Goal: Book appointment/travel/reservation

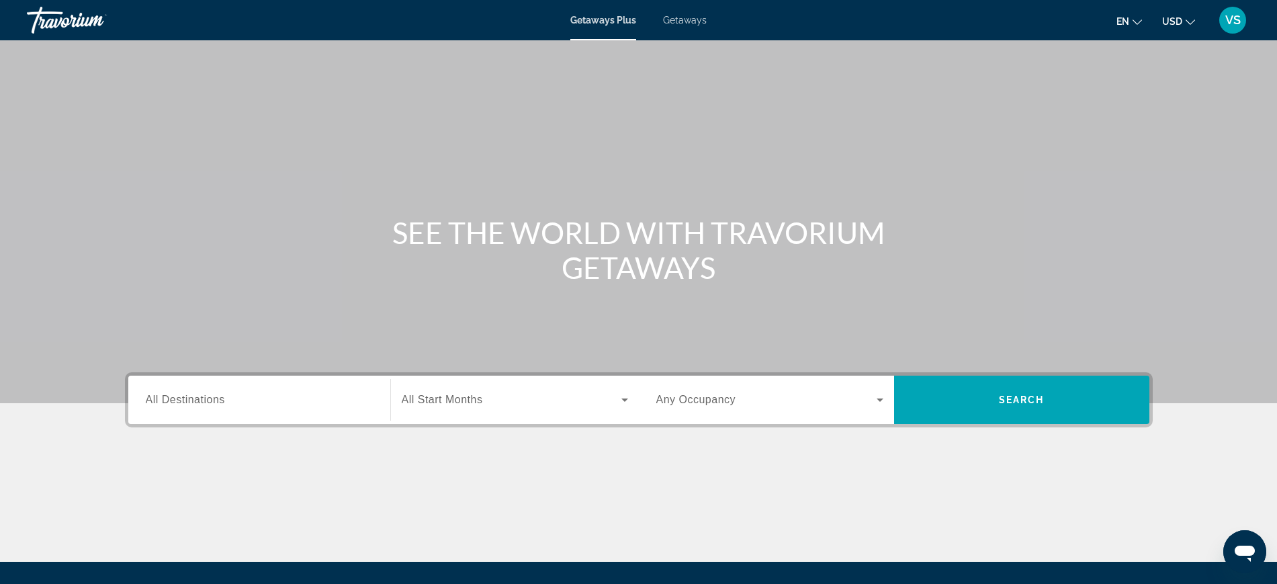
click at [175, 404] on span "All Destinations" at bounding box center [185, 399] width 79 height 11
click at [175, 404] on input "Destination All Destinations" at bounding box center [259, 400] width 227 height 16
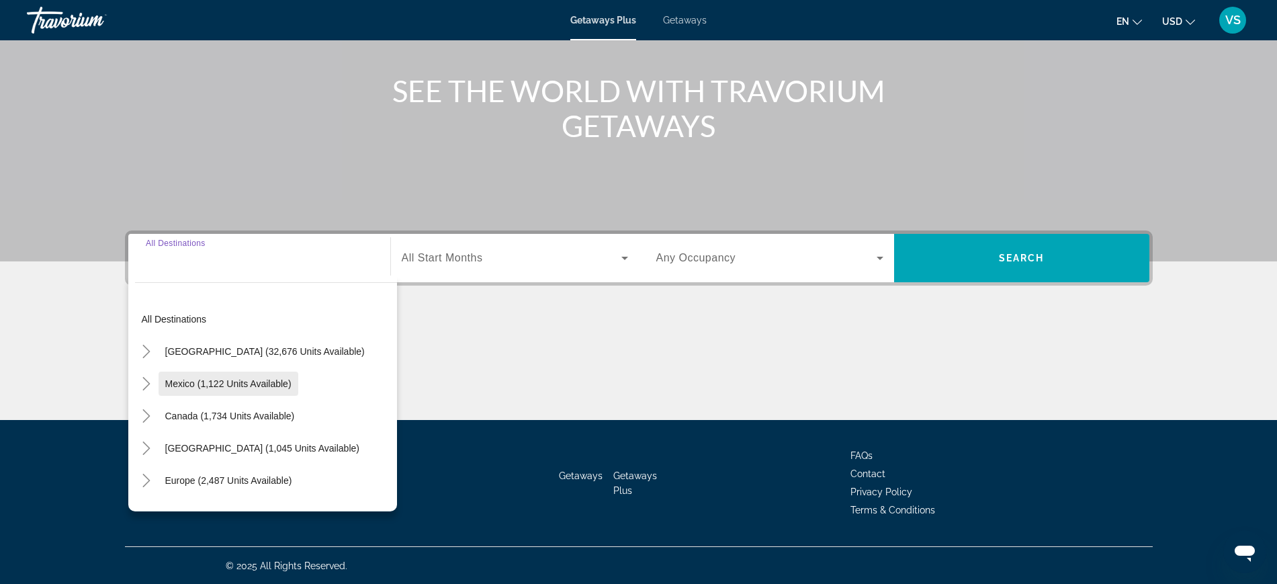
scroll to position [142, 0]
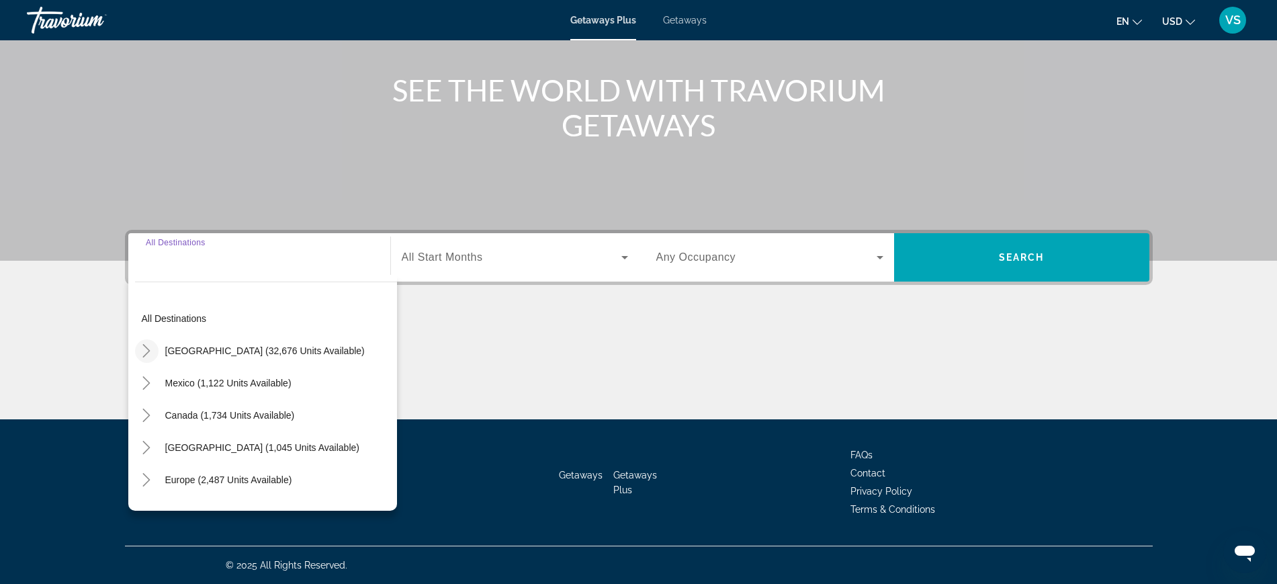
click at [146, 345] on icon "Toggle United States (32,676 units available)" at bounding box center [146, 350] width 13 height 13
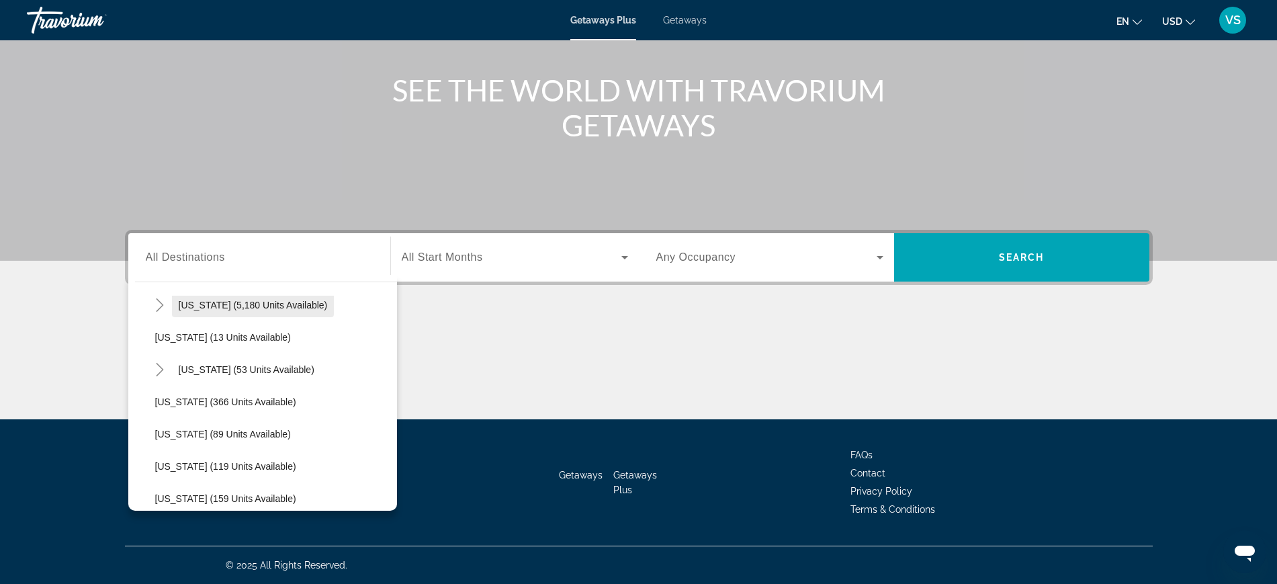
scroll to position [123, 0]
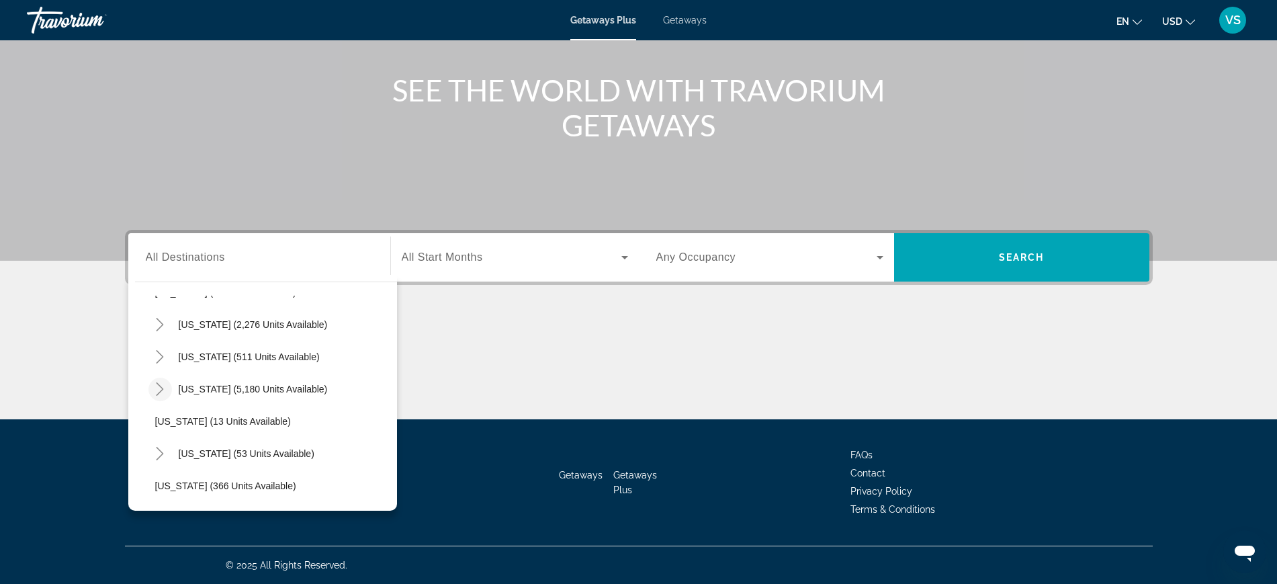
click at [159, 382] on icon "Toggle Florida (5,180 units available)" at bounding box center [159, 388] width 13 height 13
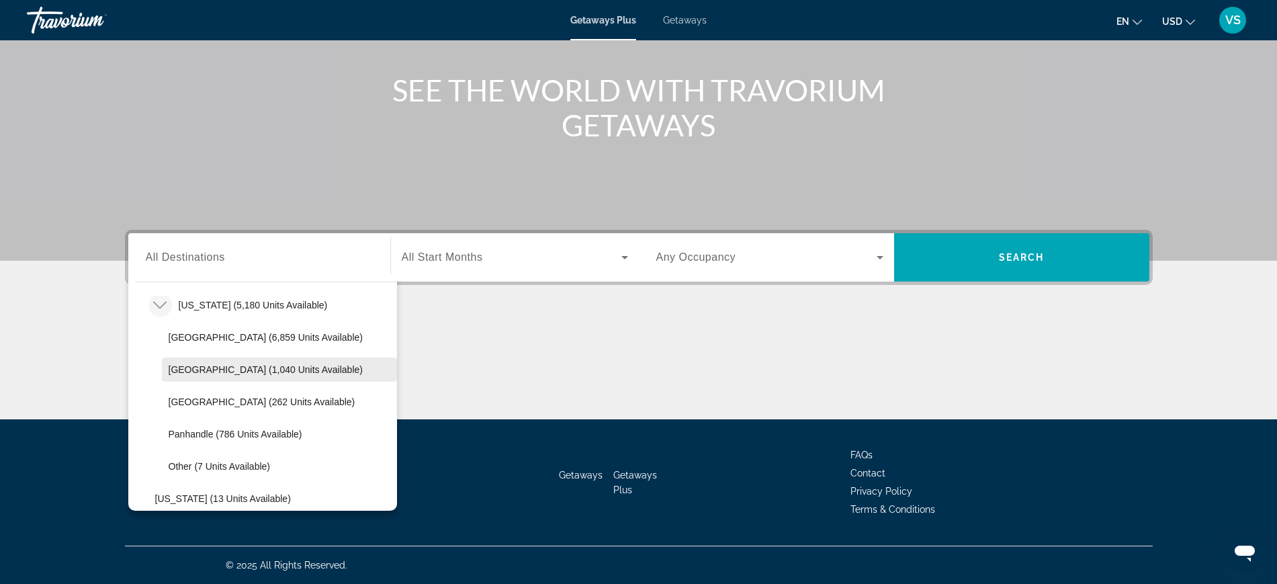
click at [232, 365] on span "[GEOGRAPHIC_DATA] (1,040 units available)" at bounding box center [266, 369] width 194 height 11
type input "**********"
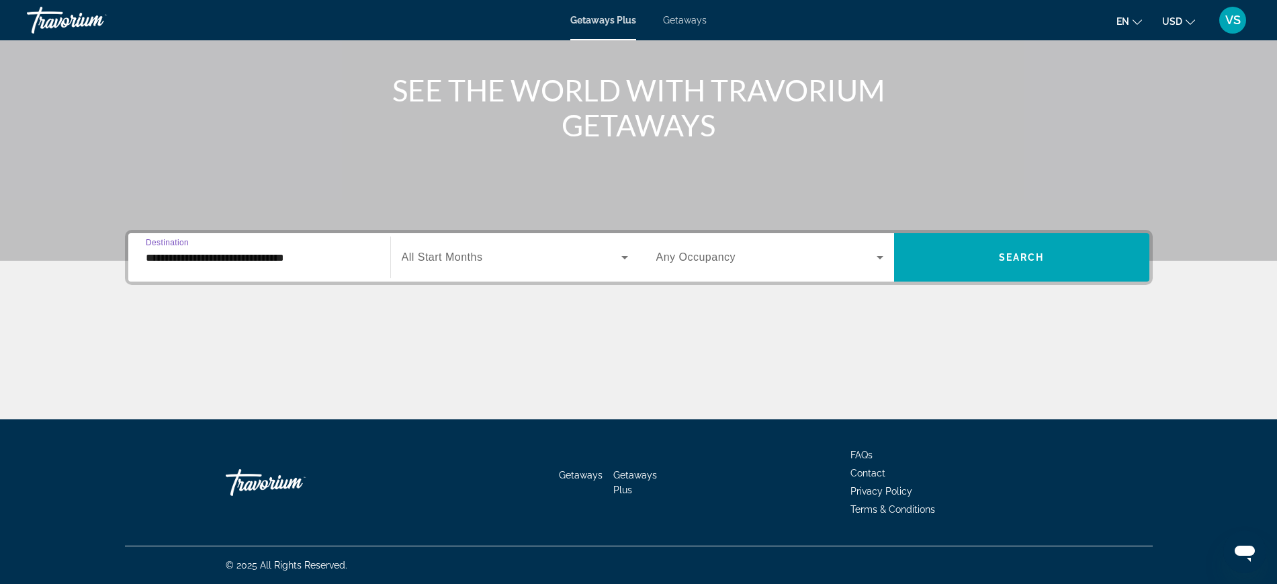
click at [464, 257] on span "All Start Months" at bounding box center [442, 256] width 81 height 11
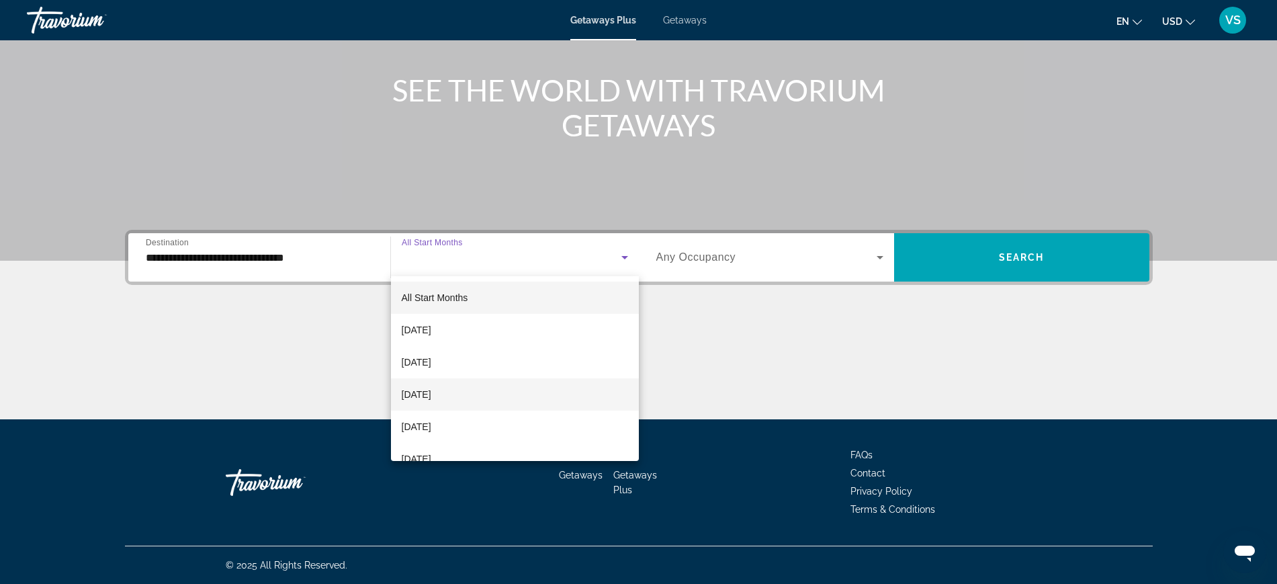
drag, startPoint x: 459, startPoint y: 392, endPoint x: 504, endPoint y: 398, distance: 45.4
click at [431, 391] on span "[DATE]" at bounding box center [417, 394] width 30 height 16
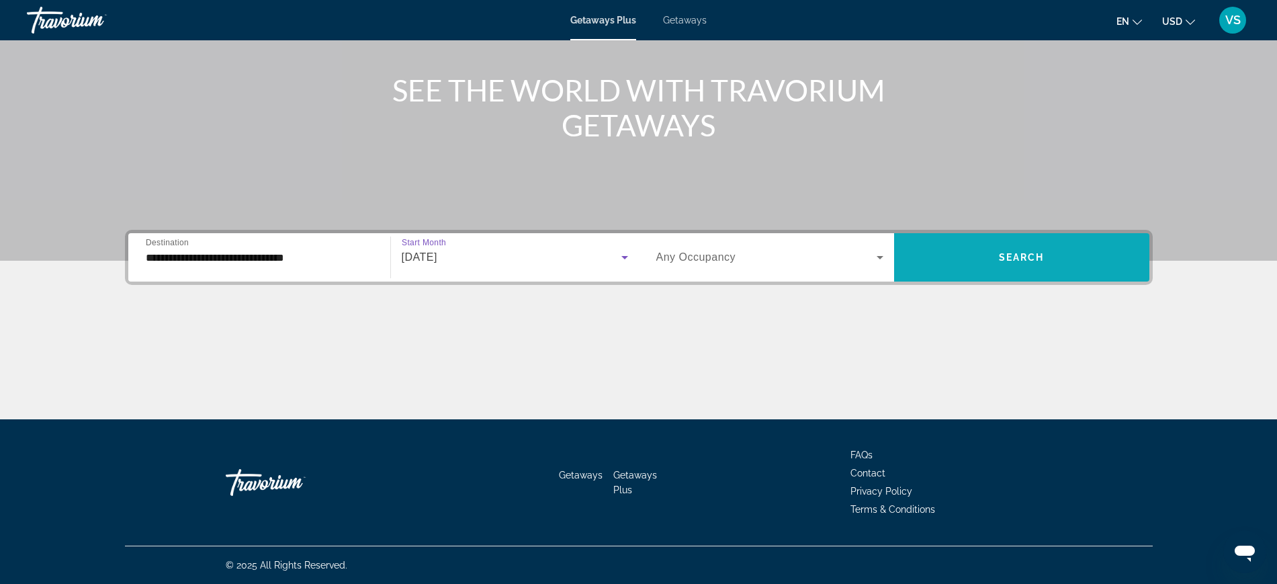
click at [1108, 260] on span "Search widget" at bounding box center [1021, 257] width 255 height 32
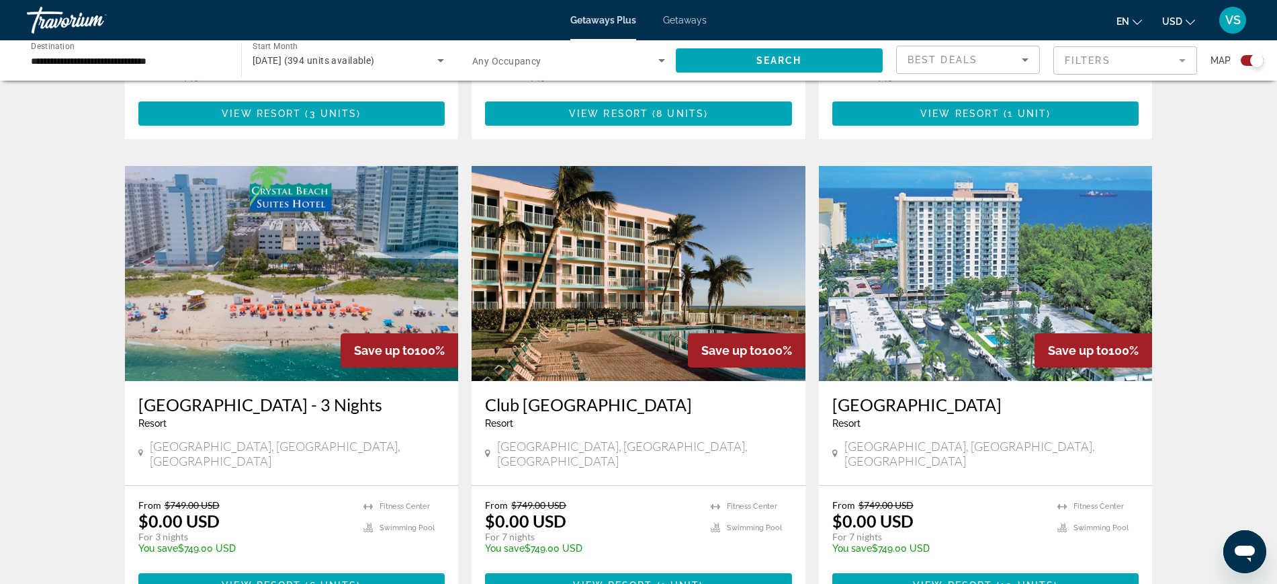
scroll to position [1343, 0]
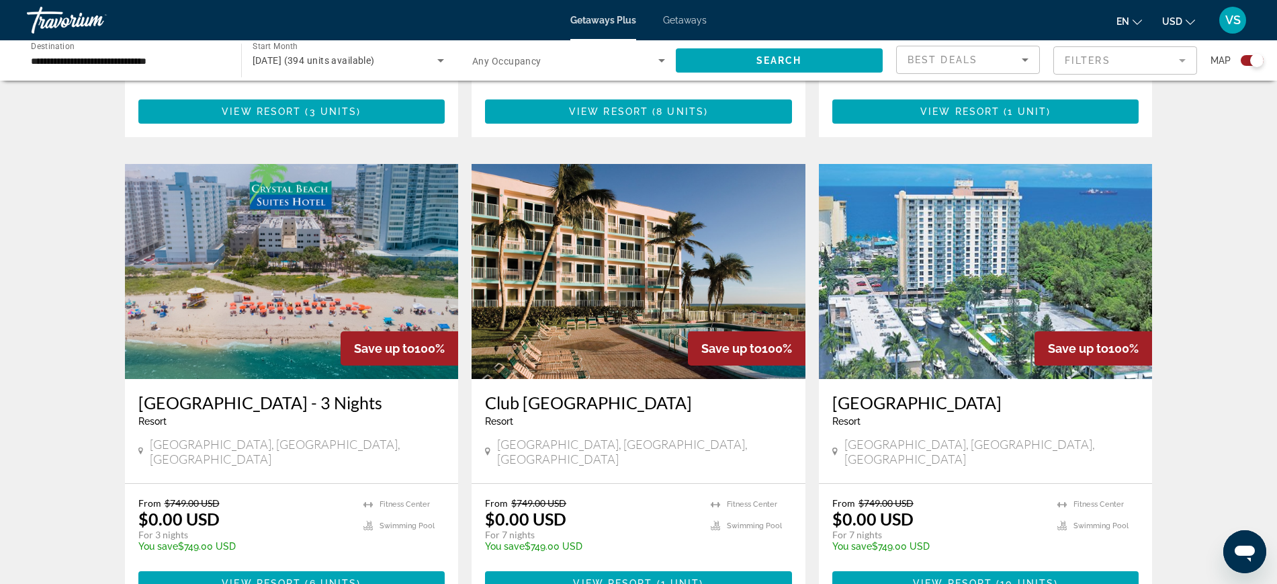
drag, startPoint x: 639, startPoint y: 226, endPoint x: 641, endPoint y: 256, distance: 29.6
click at [639, 226] on img "Main content" at bounding box center [639, 271] width 334 height 215
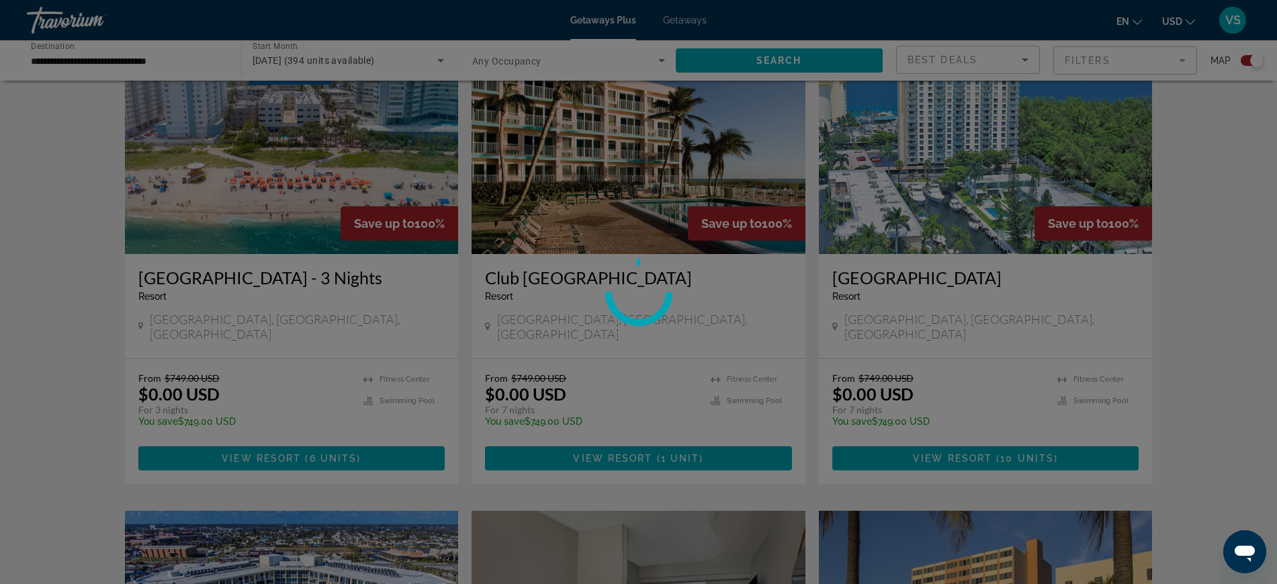
scroll to position [1427, 0]
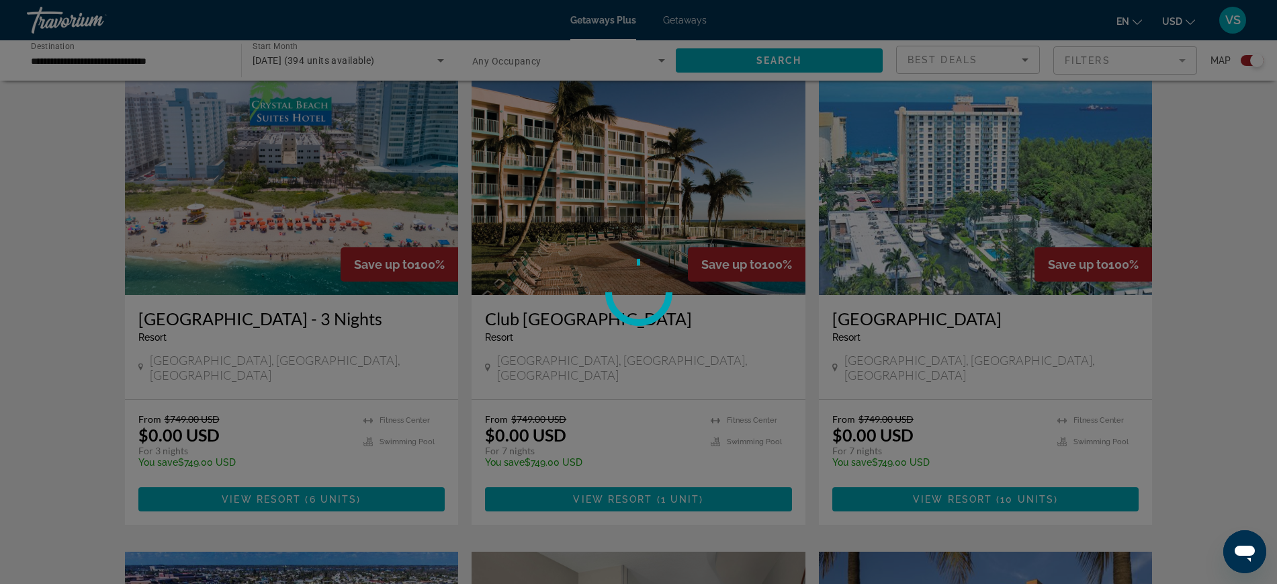
drag, startPoint x: 835, startPoint y: 268, endPoint x: 873, endPoint y: 269, distance: 37.6
click at [873, 269] on div at bounding box center [638, 292] width 1277 height 584
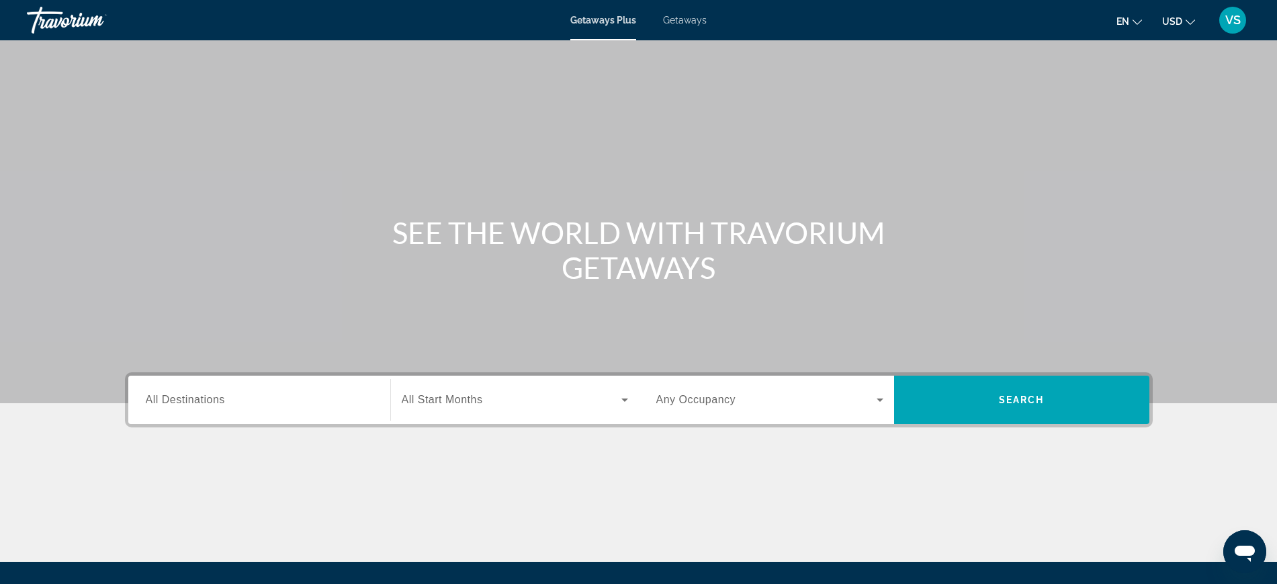
click at [688, 18] on span "Getaways" at bounding box center [685, 20] width 44 height 11
click at [206, 405] on div "Destination All Destinations" at bounding box center [259, 400] width 227 height 38
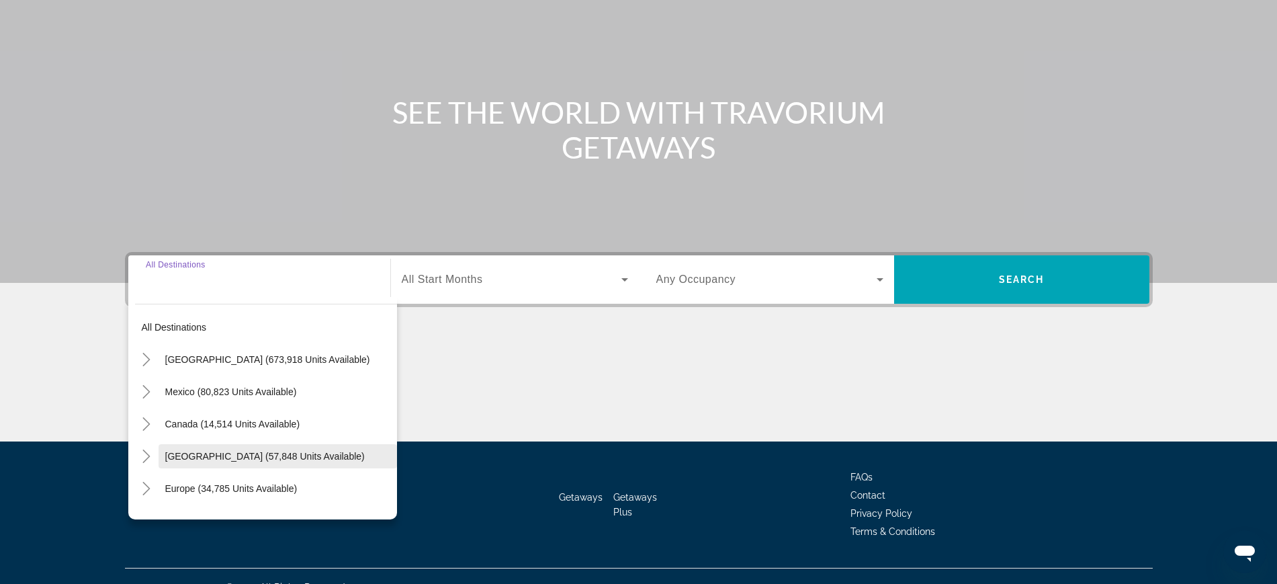
scroll to position [142, 0]
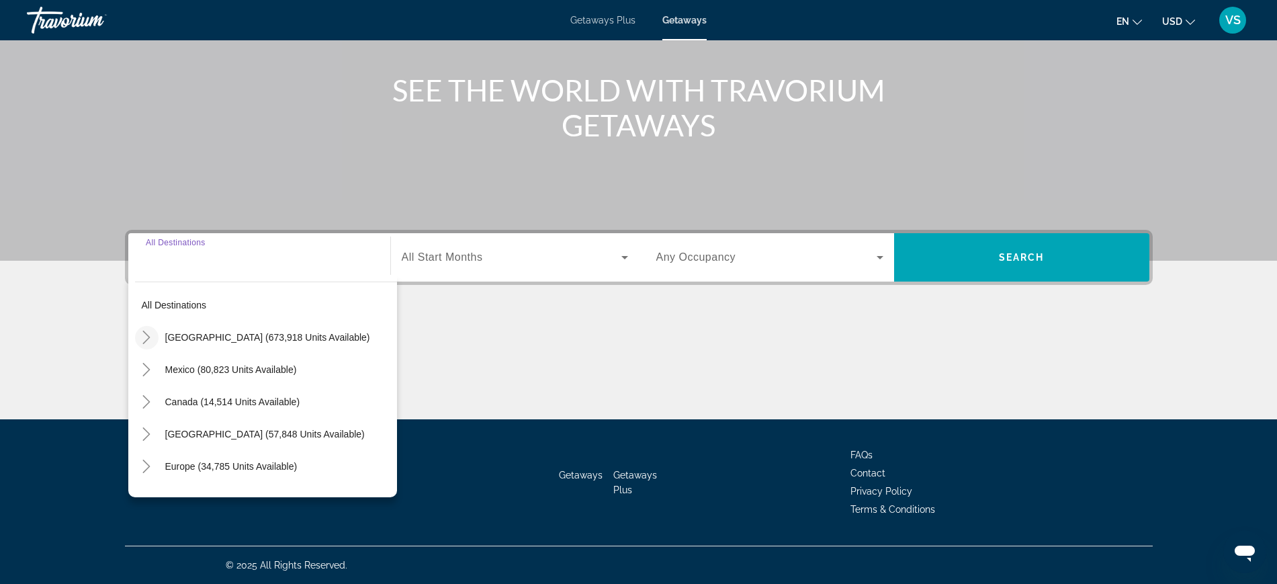
click at [144, 337] on icon "Toggle United States (673,918 units available)" at bounding box center [146, 336] width 13 height 13
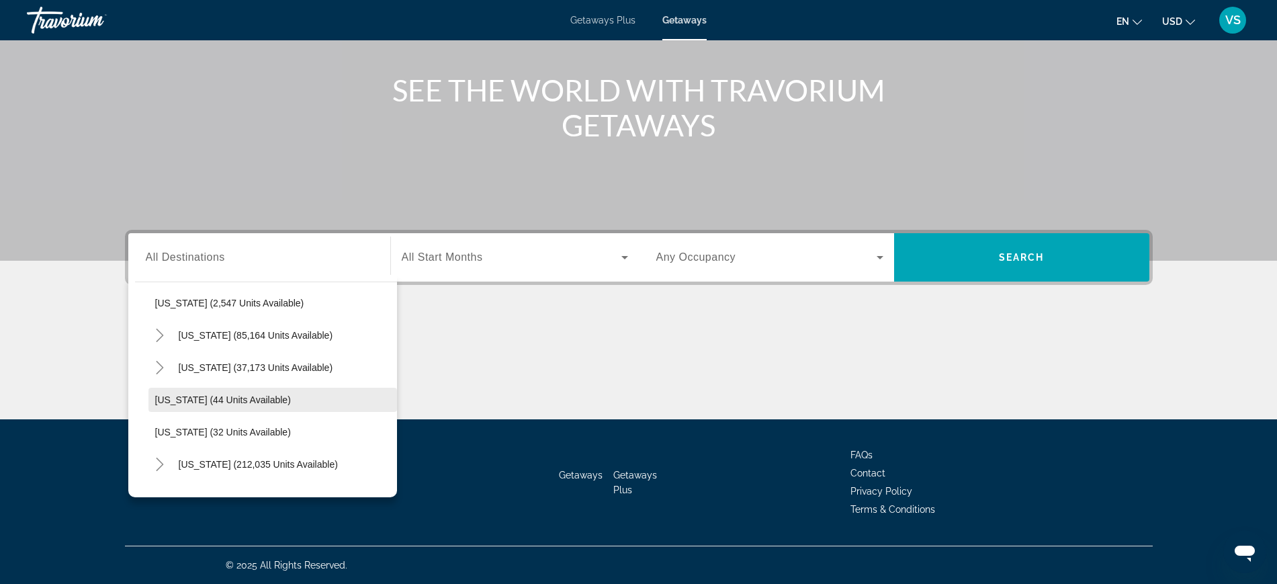
scroll to position [123, 0]
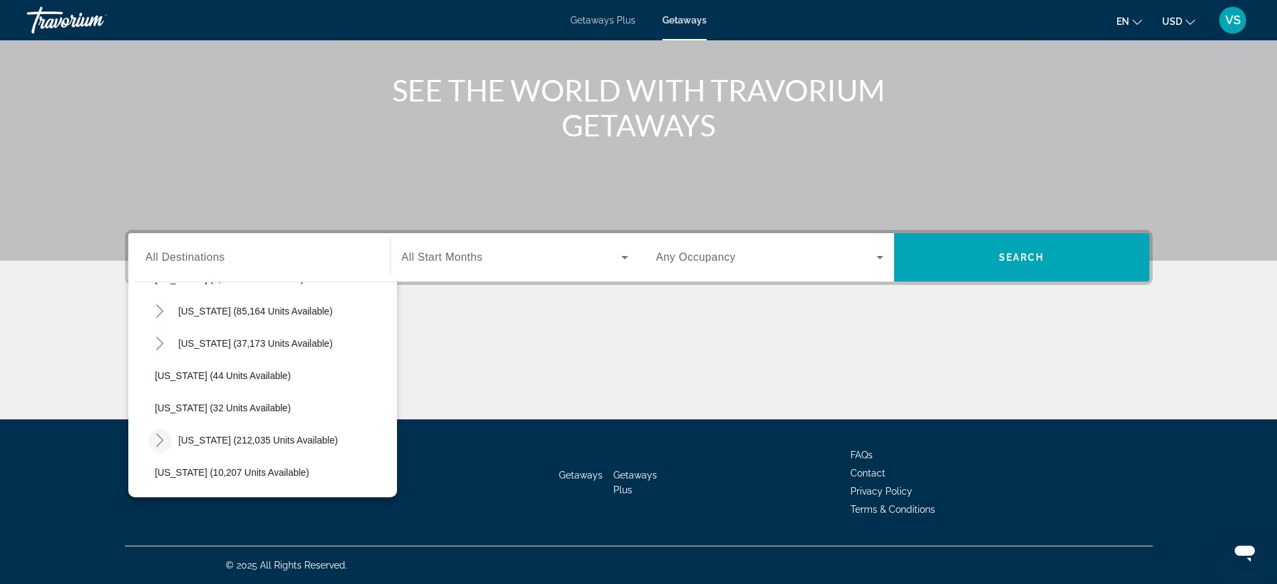
click at [157, 440] on icon "Toggle Florida (212,035 units available)" at bounding box center [159, 439] width 13 height 13
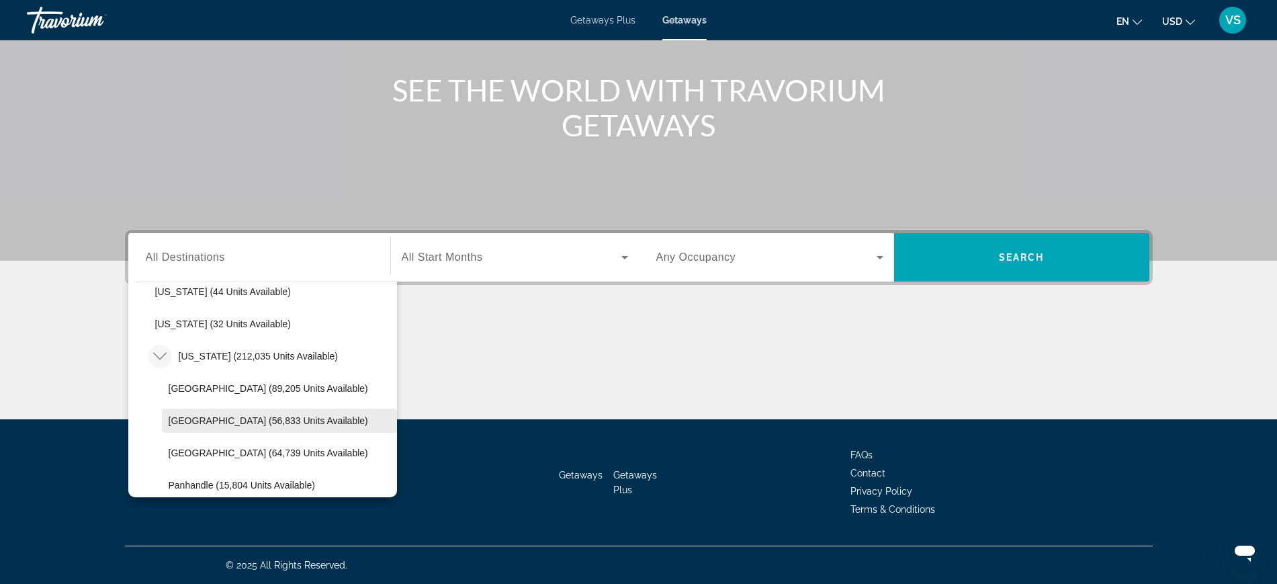
click at [229, 420] on span "East Coast (56,833 units available)" at bounding box center [269, 420] width 200 height 11
type input "**********"
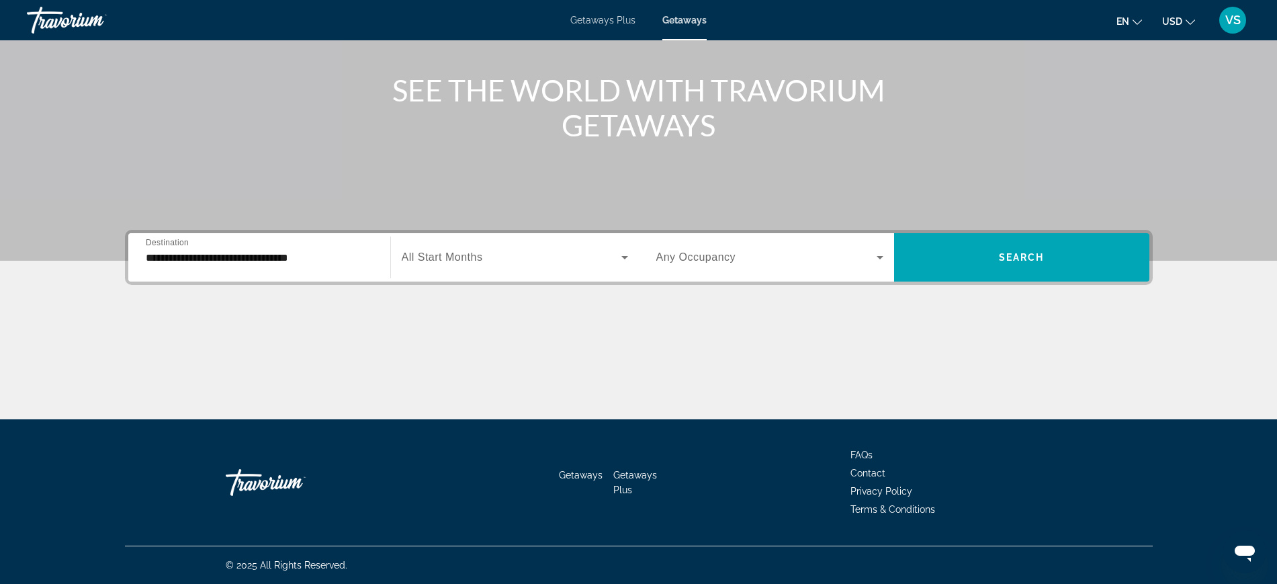
click at [470, 257] on span "All Start Months" at bounding box center [442, 256] width 81 height 11
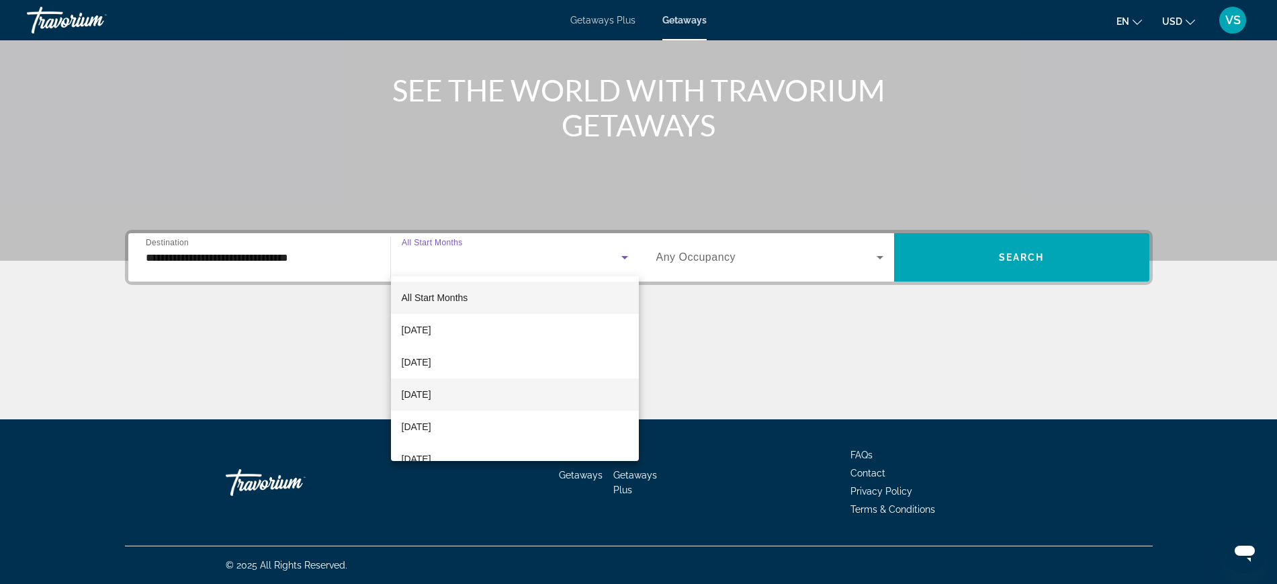
click at [431, 392] on span "[DATE]" at bounding box center [417, 394] width 30 height 16
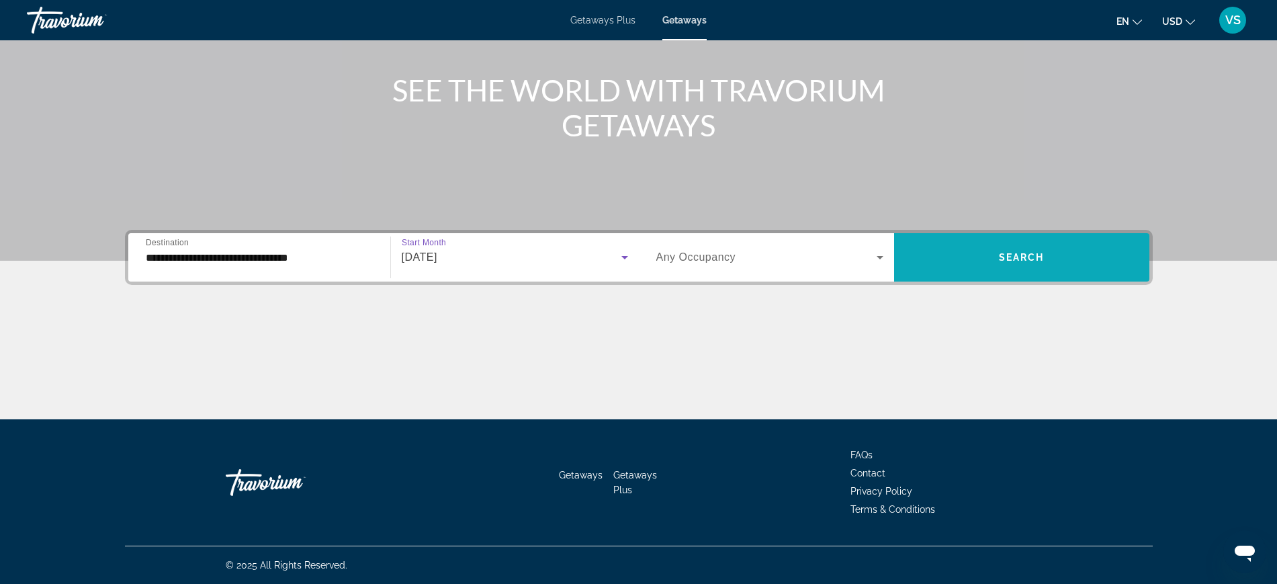
click at [1001, 257] on span "Search" at bounding box center [1022, 257] width 46 height 11
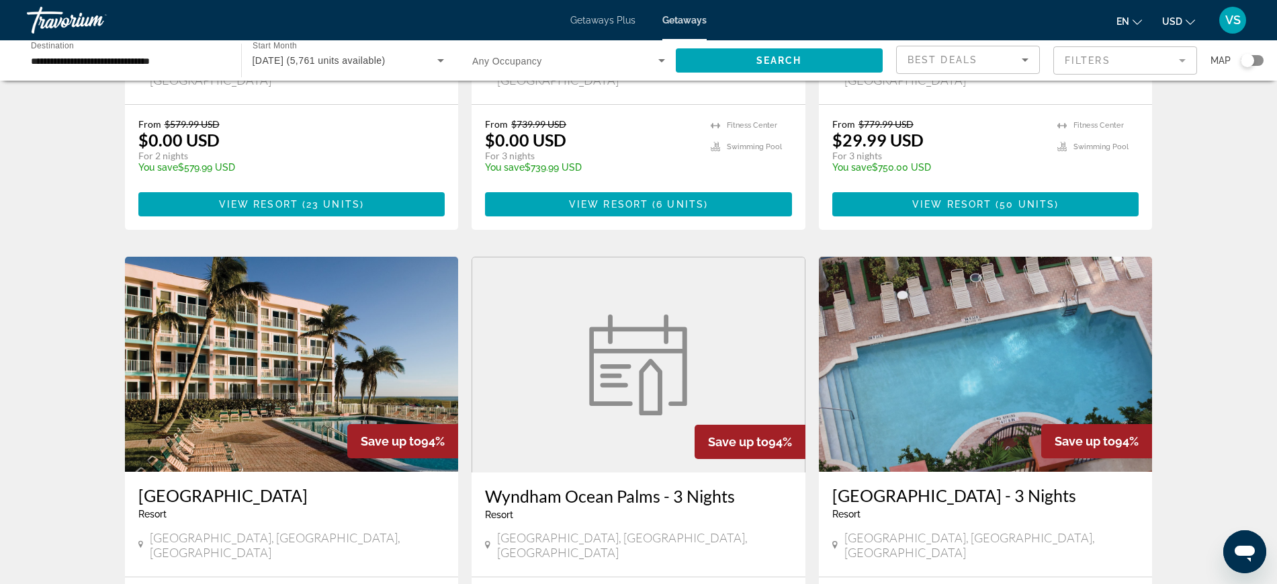
scroll to position [840, 0]
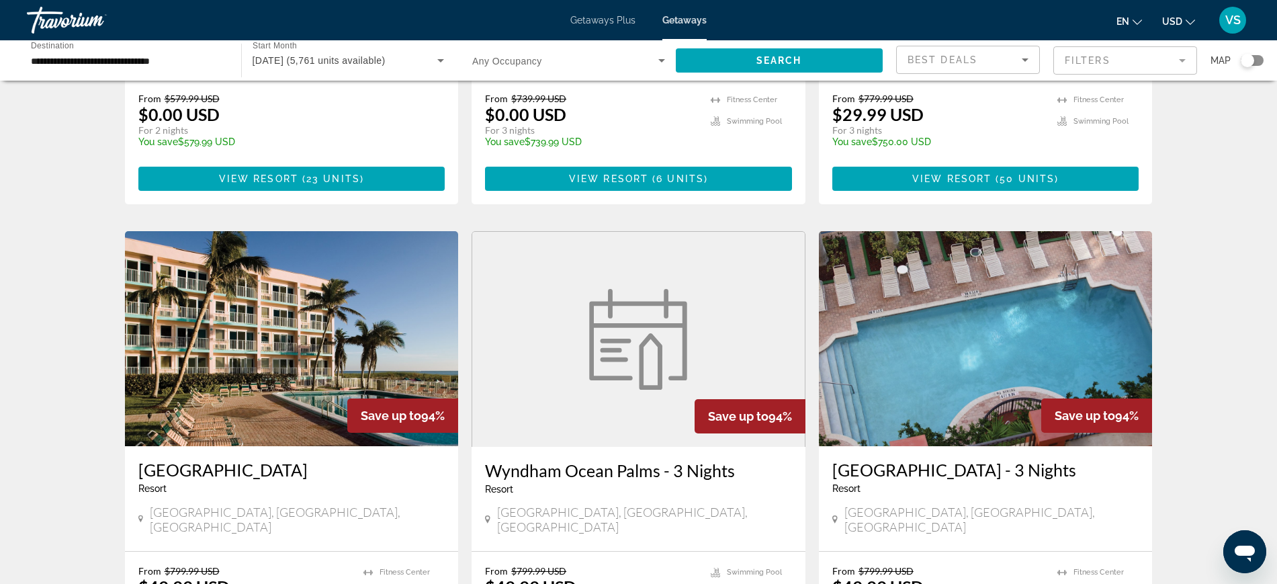
click at [277, 345] on img "Main content" at bounding box center [292, 338] width 334 height 215
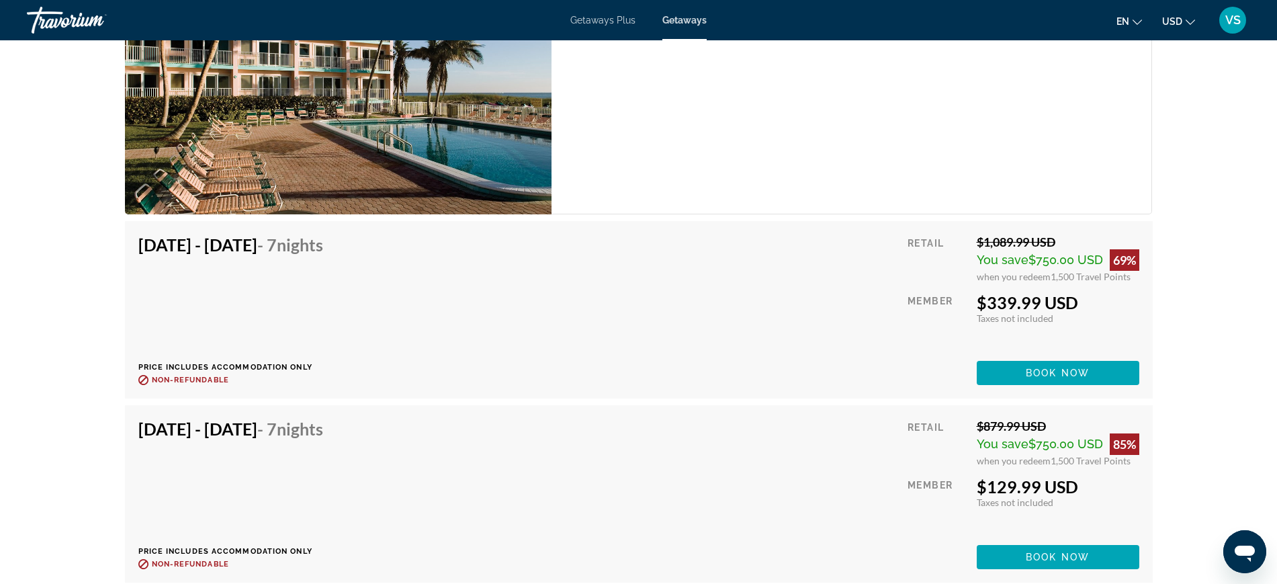
scroll to position [5953, 0]
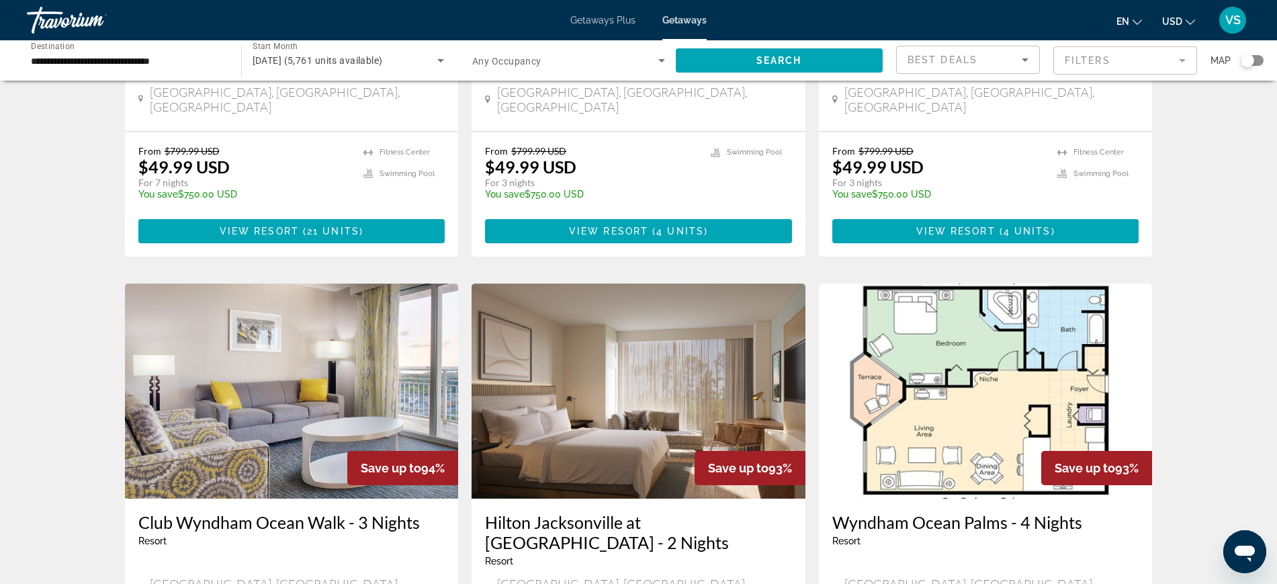
scroll to position [1595, 0]
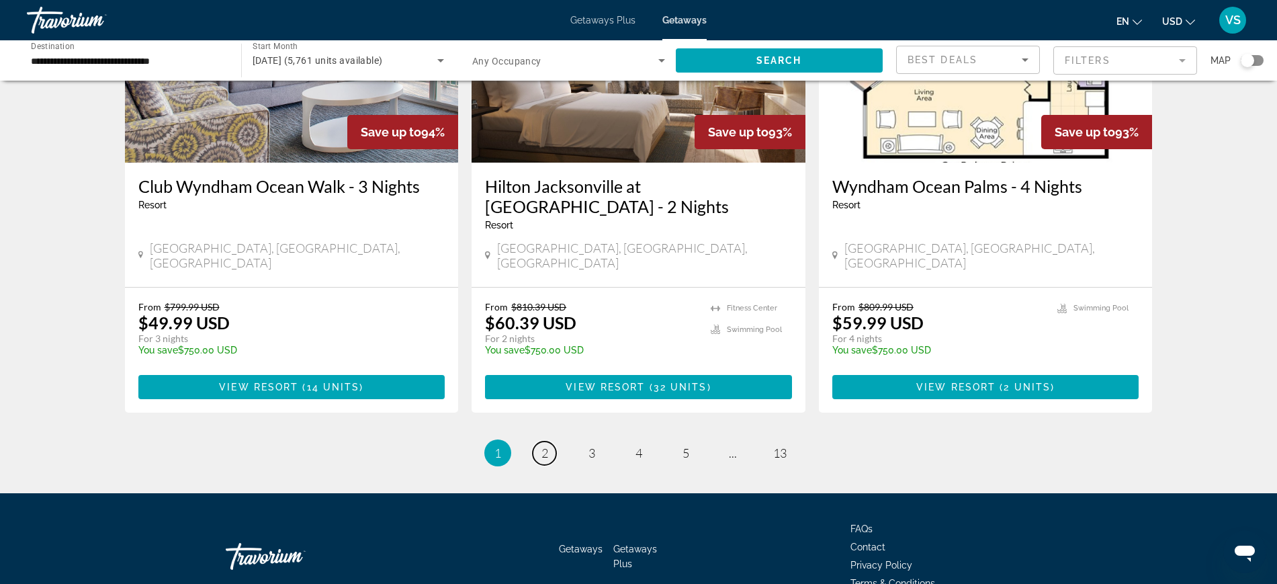
drag, startPoint x: 545, startPoint y: 392, endPoint x: 534, endPoint y: 404, distance: 16.6
click at [545, 445] on span "2" at bounding box center [544, 452] width 7 height 15
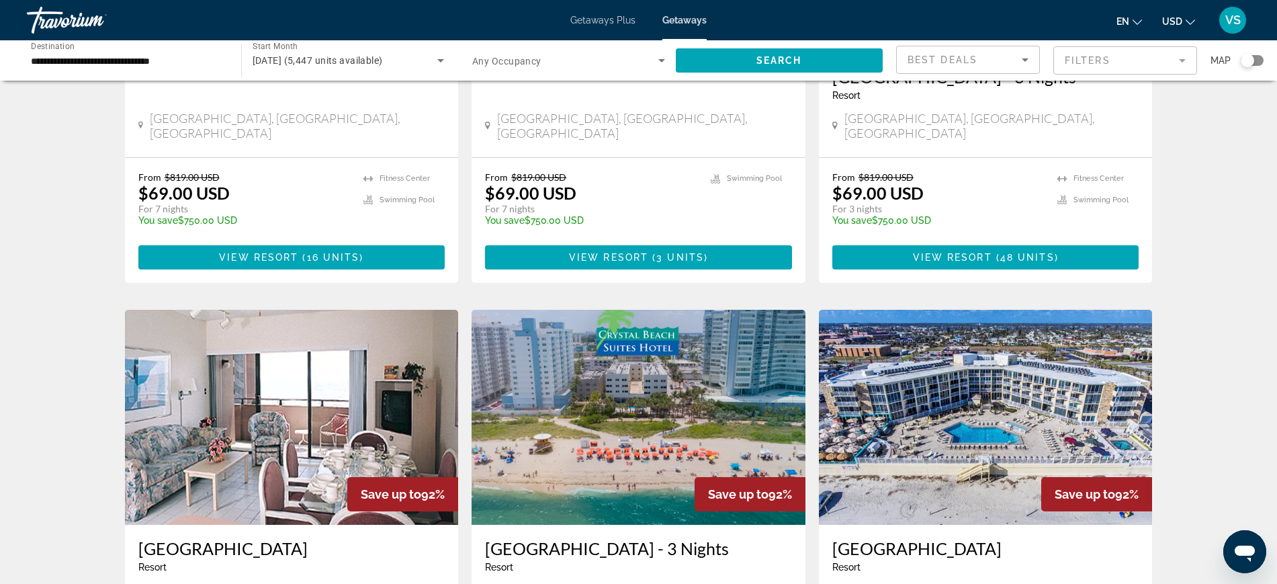
scroll to position [924, 0]
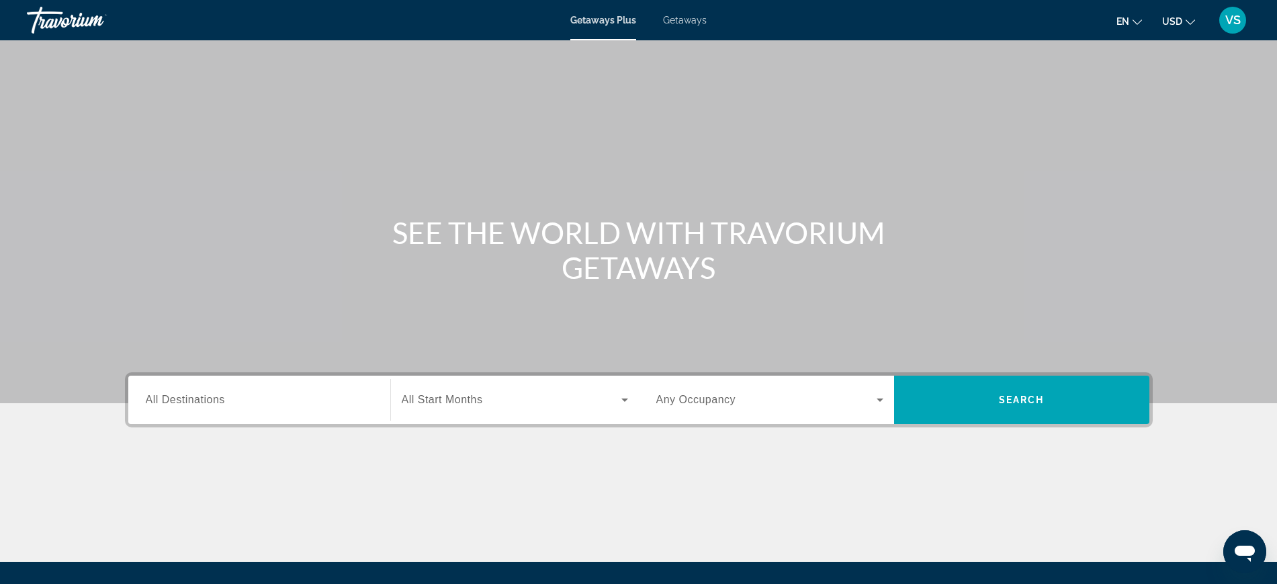
click at [165, 402] on span "All Destinations" at bounding box center [185, 399] width 79 height 11
click at [165, 402] on input "Destination All Destinations" at bounding box center [259, 400] width 227 height 16
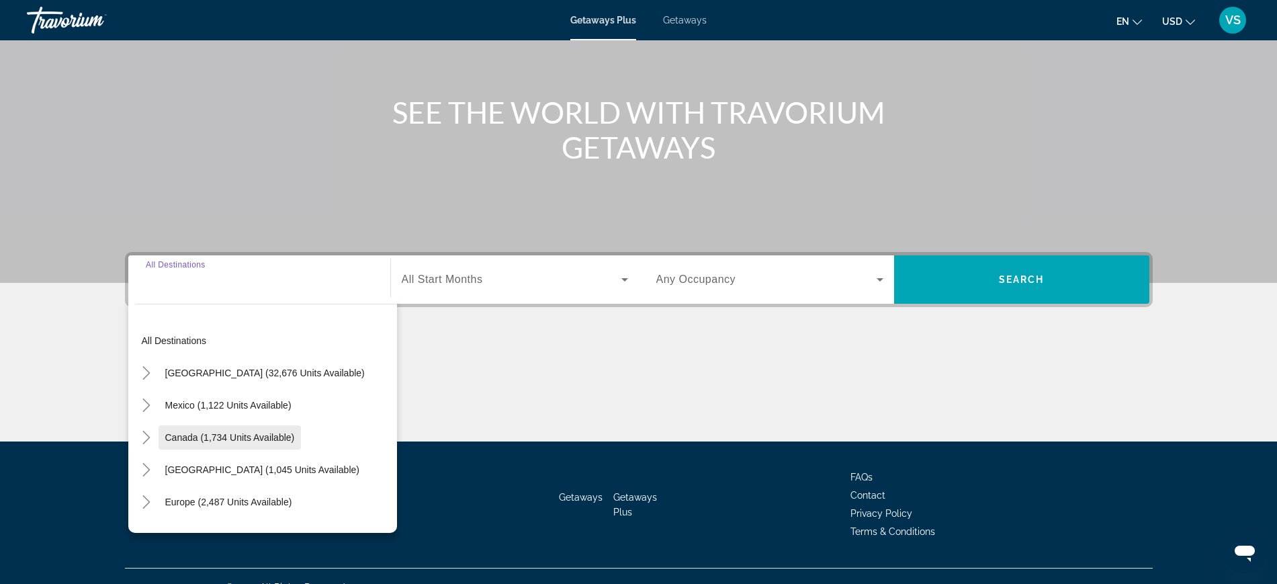
scroll to position [142, 0]
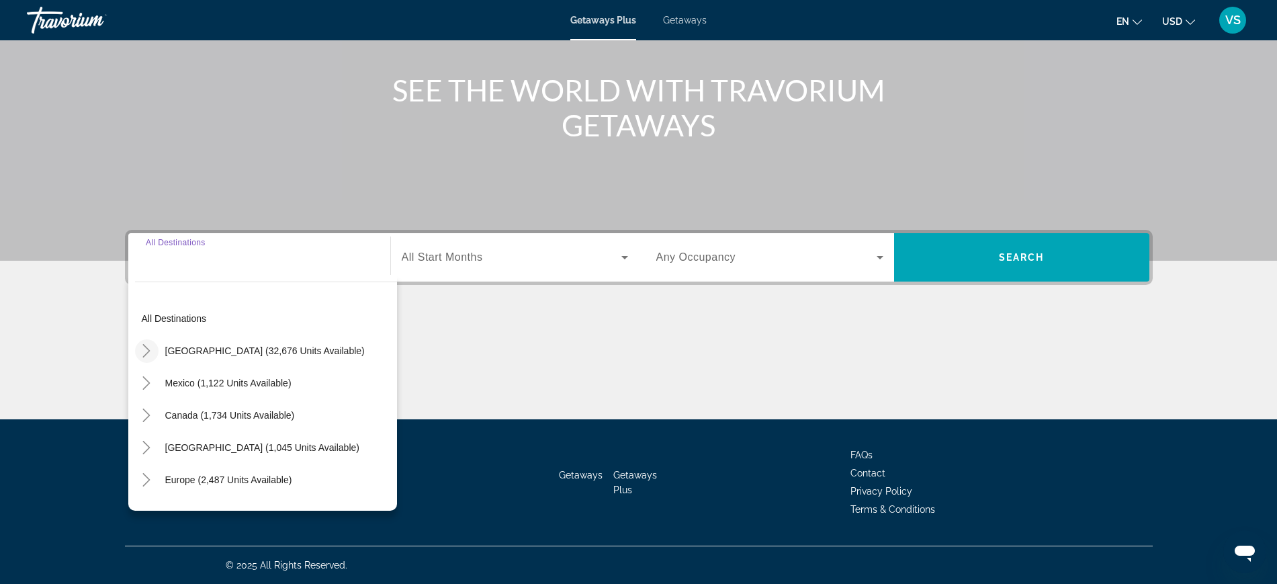
click at [147, 345] on icon "Toggle United States (32,676 units available)" at bounding box center [146, 350] width 13 height 13
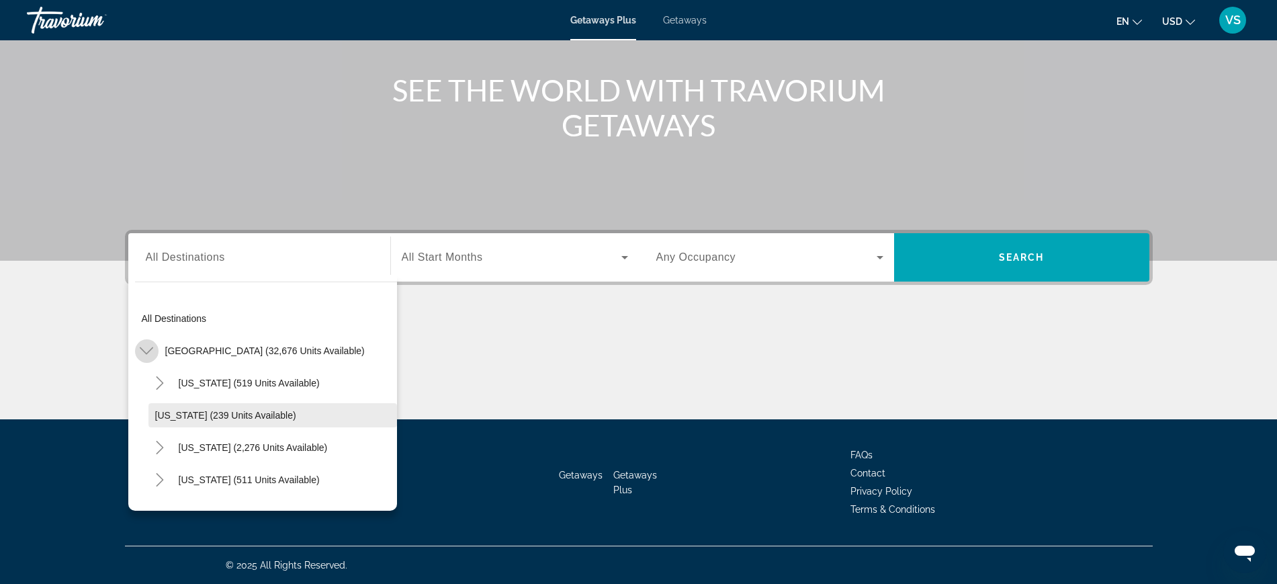
scroll to position [39, 0]
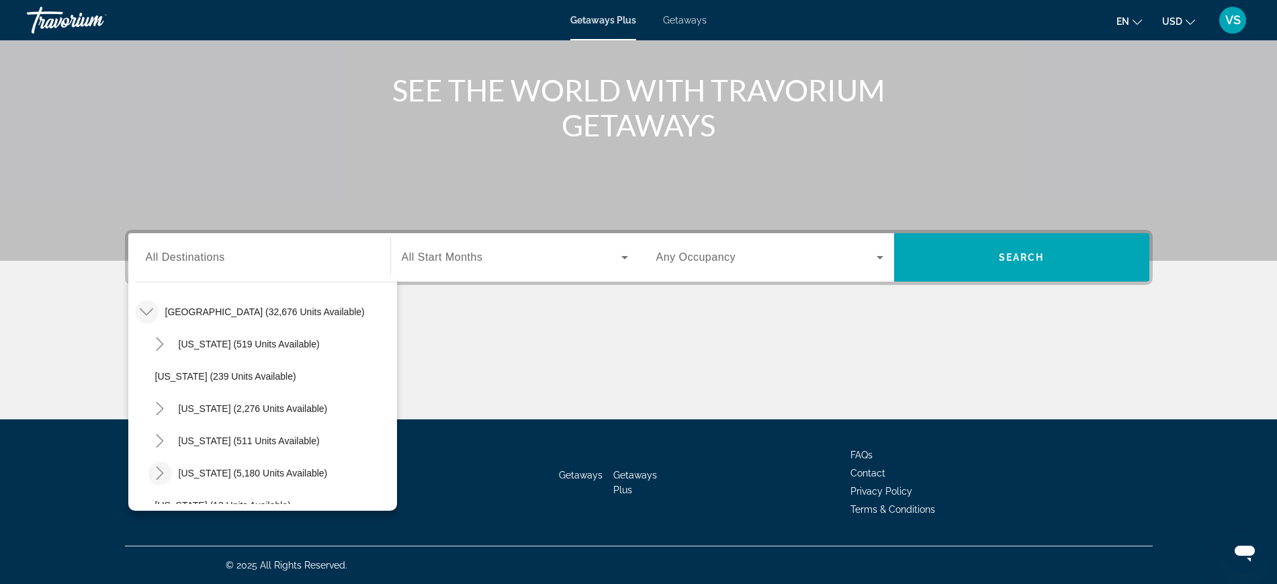
click at [157, 466] on icon "Toggle Florida (5,180 units available)" at bounding box center [160, 472] width 7 height 13
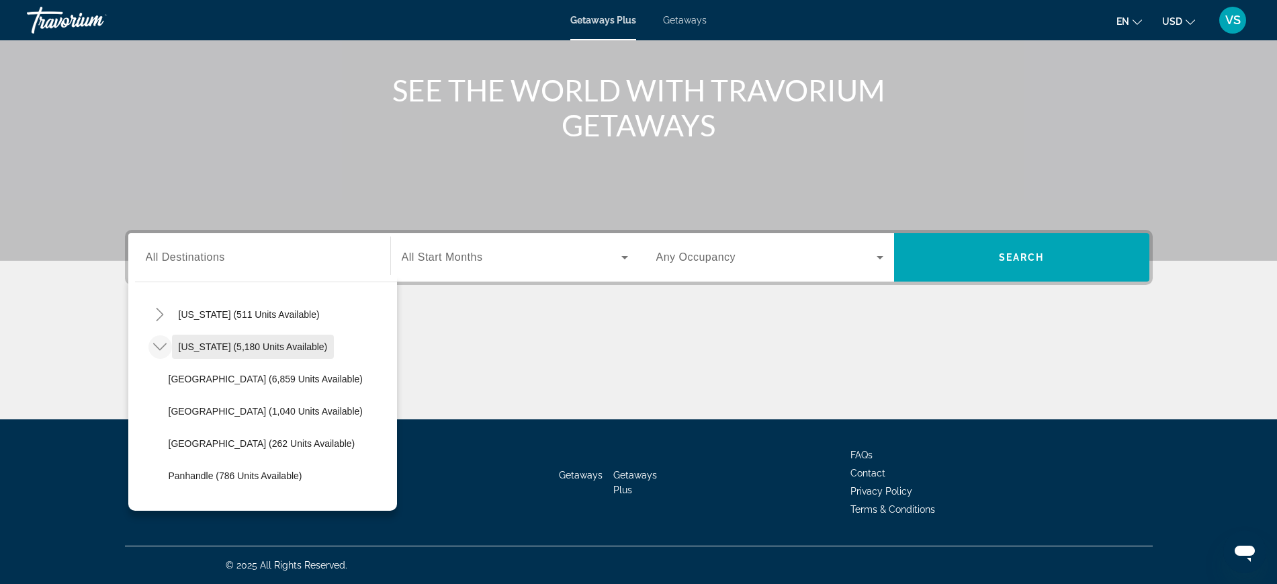
scroll to position [207, 0]
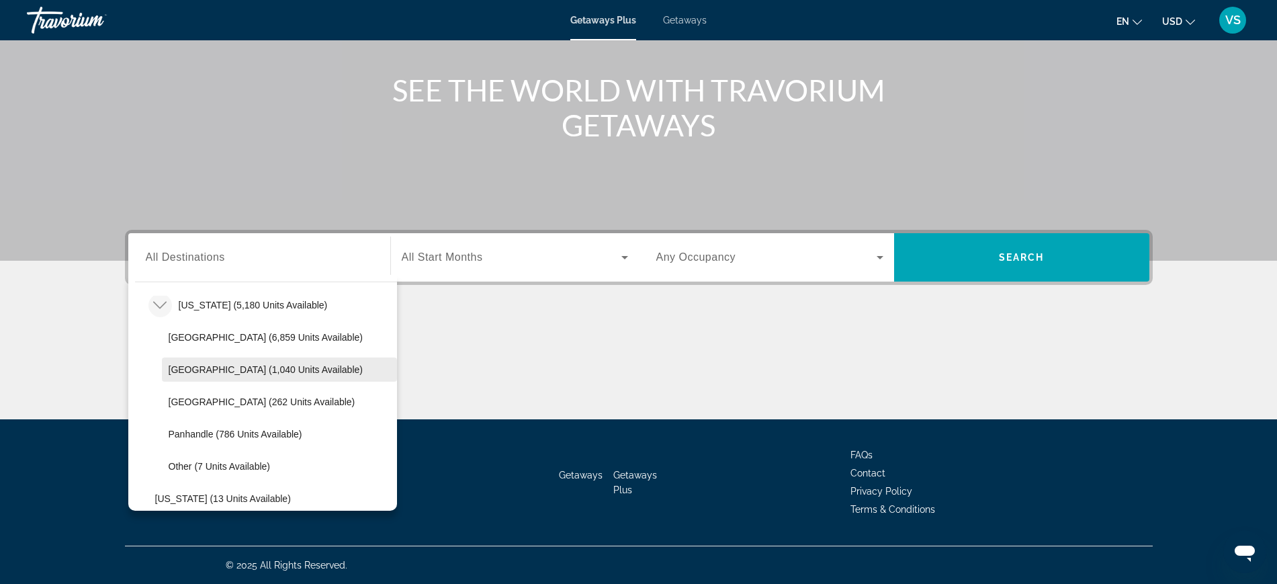
click at [245, 375] on span "Search widget" at bounding box center [279, 369] width 235 height 32
type input "**********"
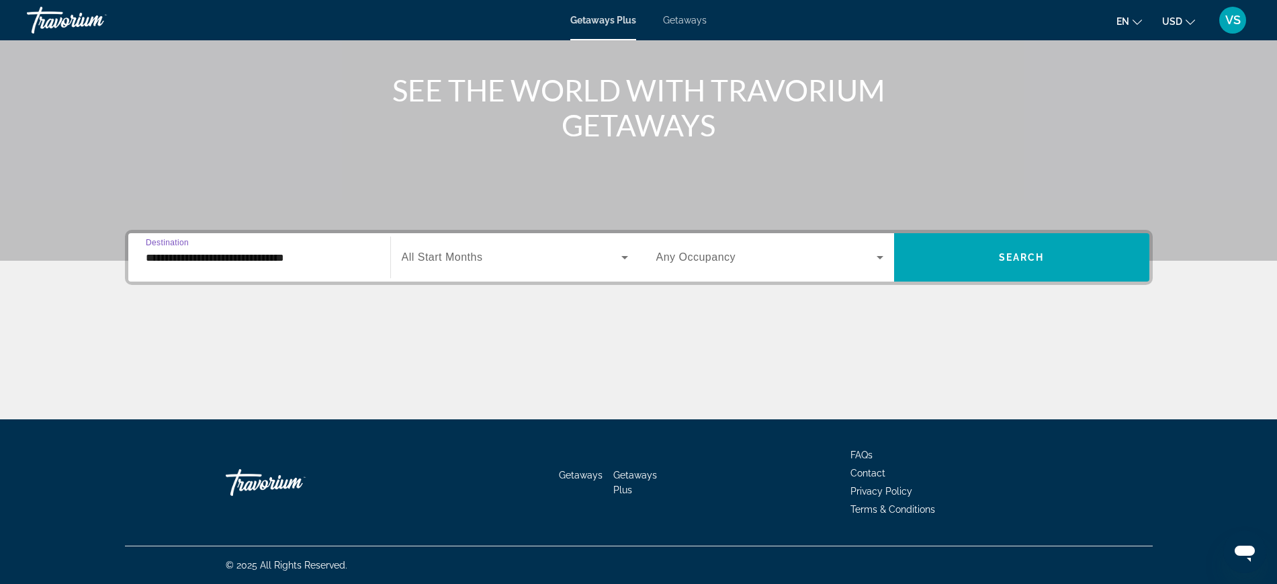
click at [415, 248] on div "Search widget" at bounding box center [515, 257] width 226 height 38
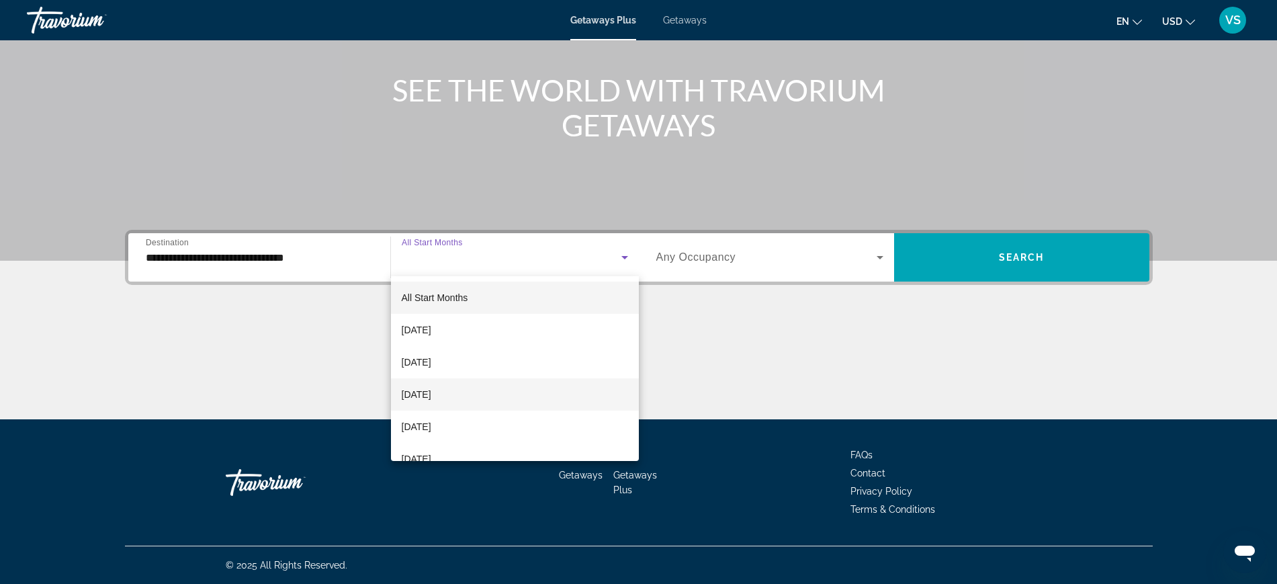
click at [423, 400] on span "[DATE]" at bounding box center [417, 394] width 30 height 16
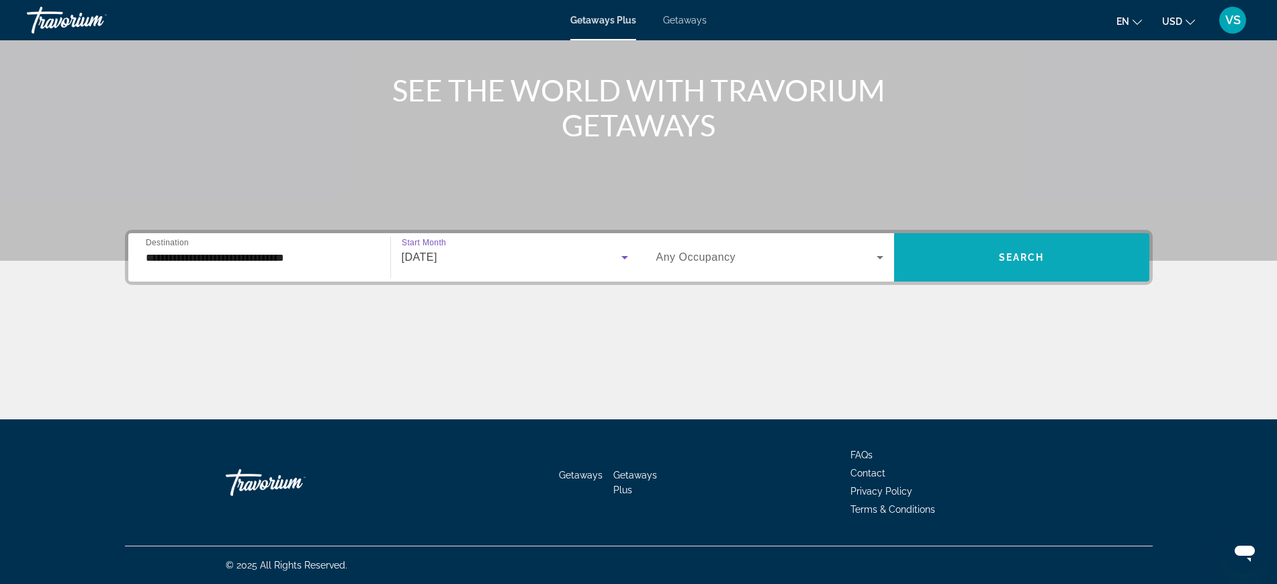
click at [1063, 251] on span "Search widget" at bounding box center [1021, 257] width 255 height 32
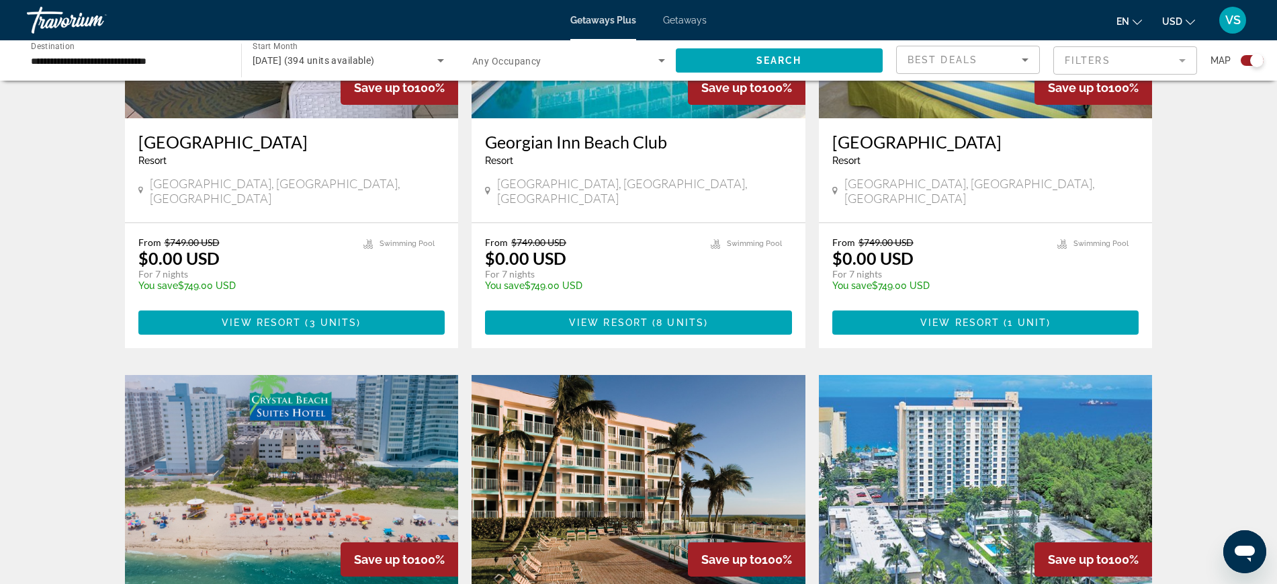
scroll to position [1259, 0]
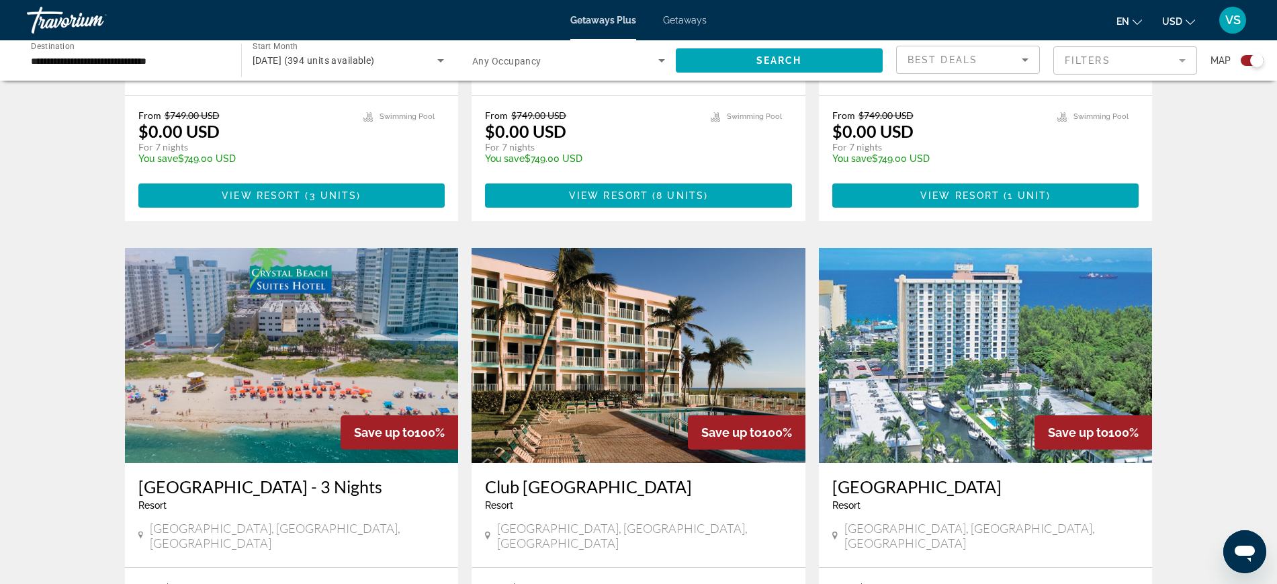
click at [957, 370] on img "Main content" at bounding box center [986, 355] width 334 height 215
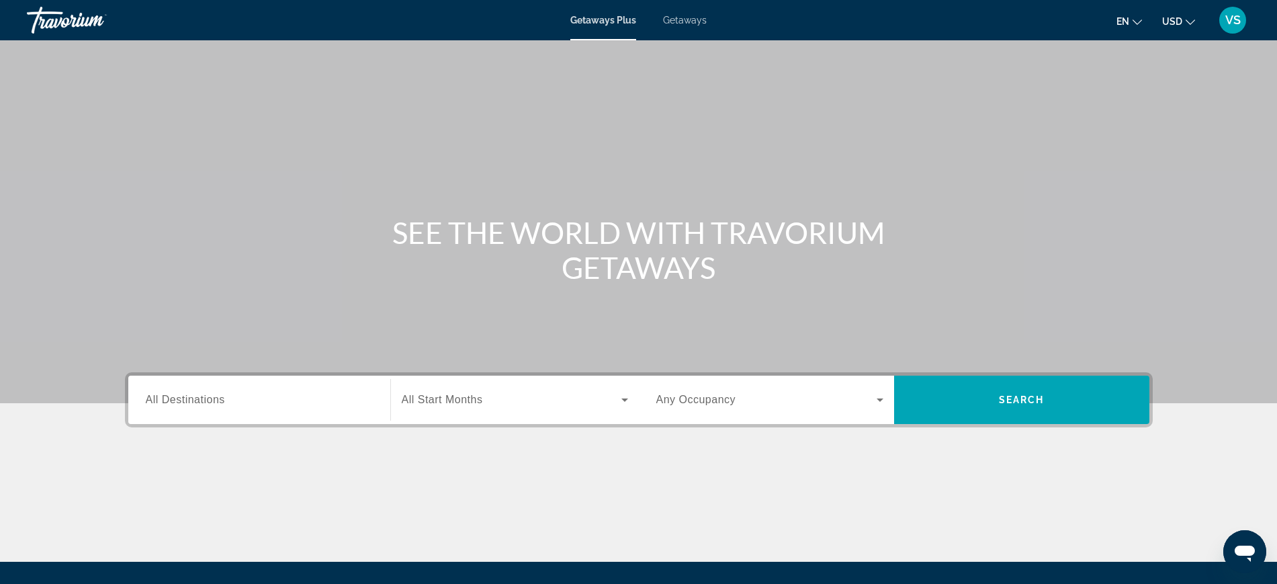
click at [169, 400] on span "All Destinations" at bounding box center [185, 399] width 79 height 11
click at [169, 400] on input "Destination All Destinations" at bounding box center [259, 400] width 227 height 16
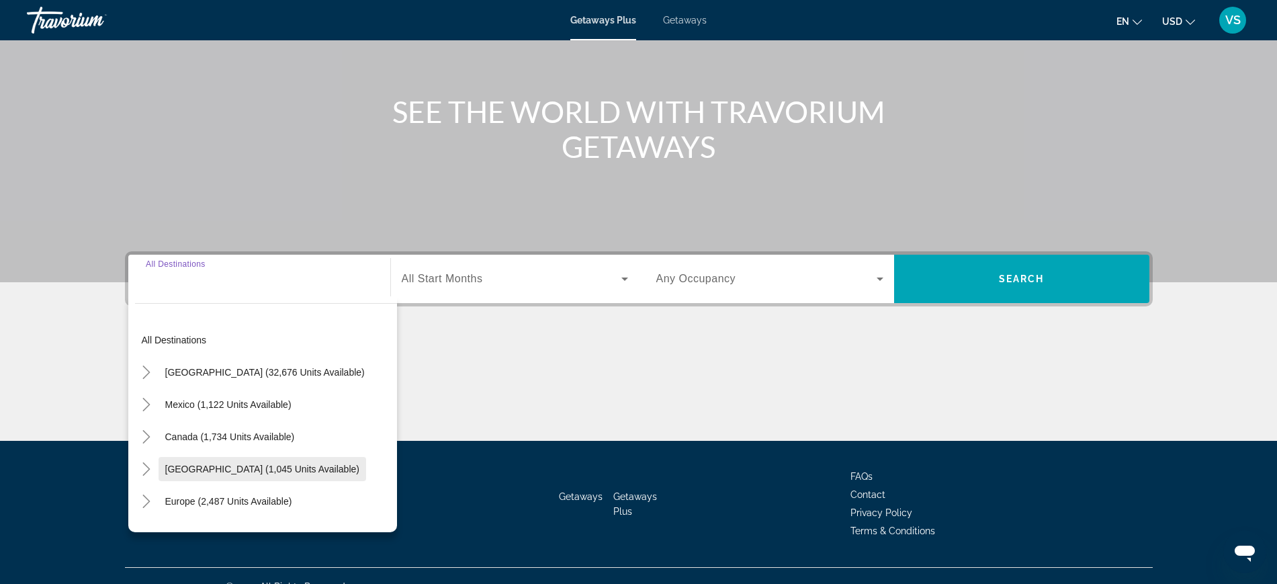
scroll to position [142, 0]
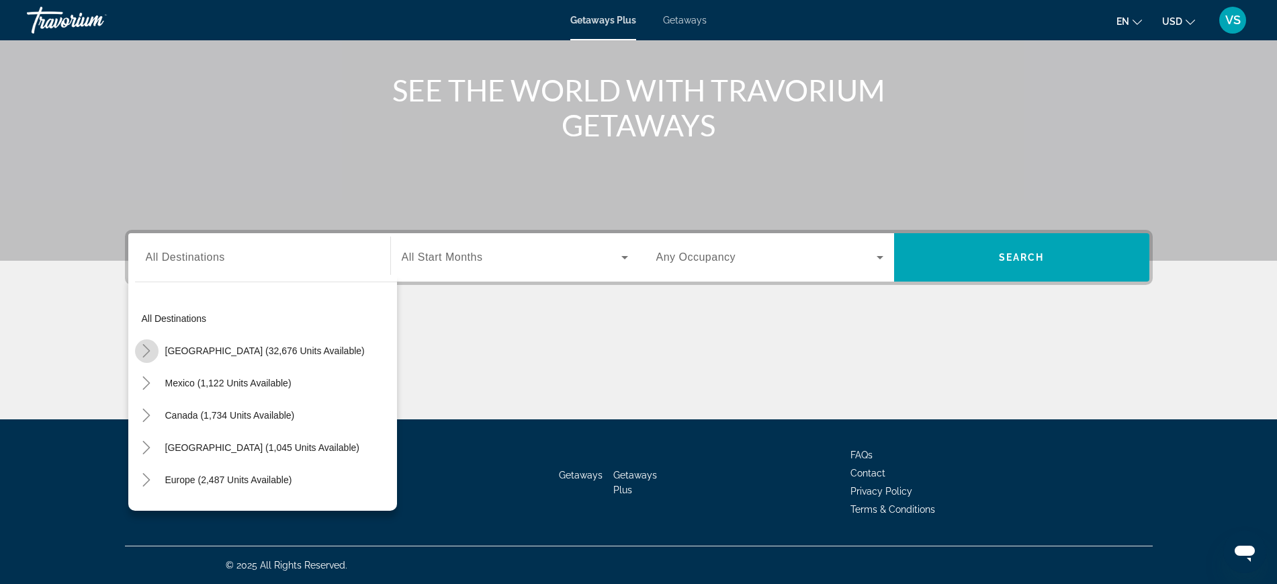
click at [147, 351] on icon "Toggle United States (32,676 units available)" at bounding box center [146, 350] width 13 height 13
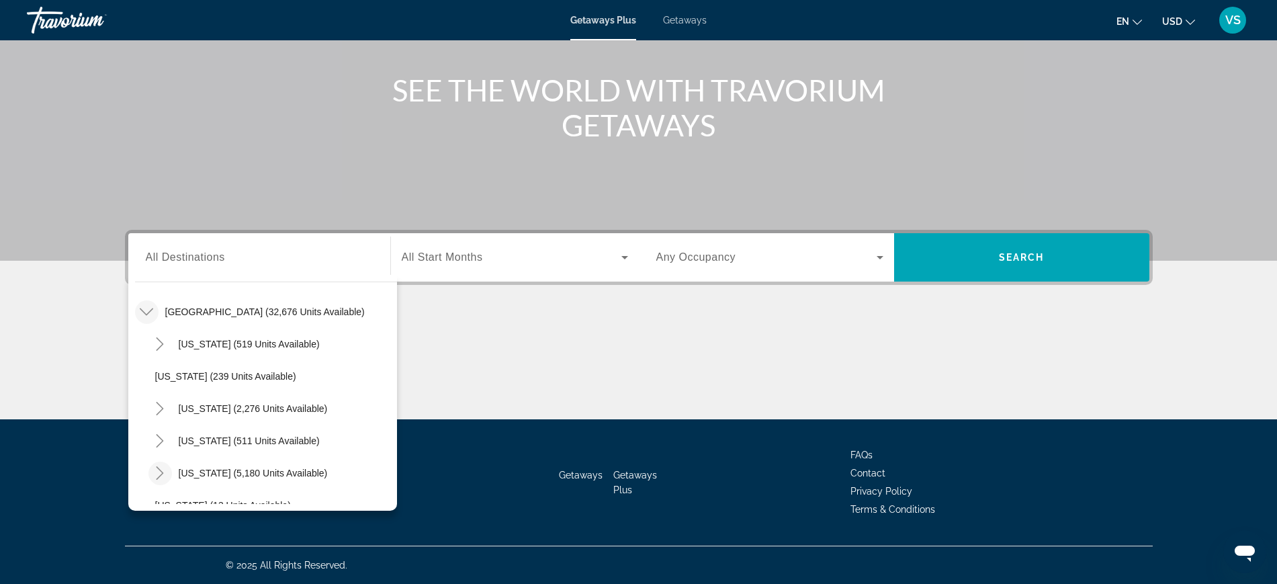
click at [161, 472] on icon "Toggle Florida (5,180 units available)" at bounding box center [159, 472] width 13 height 13
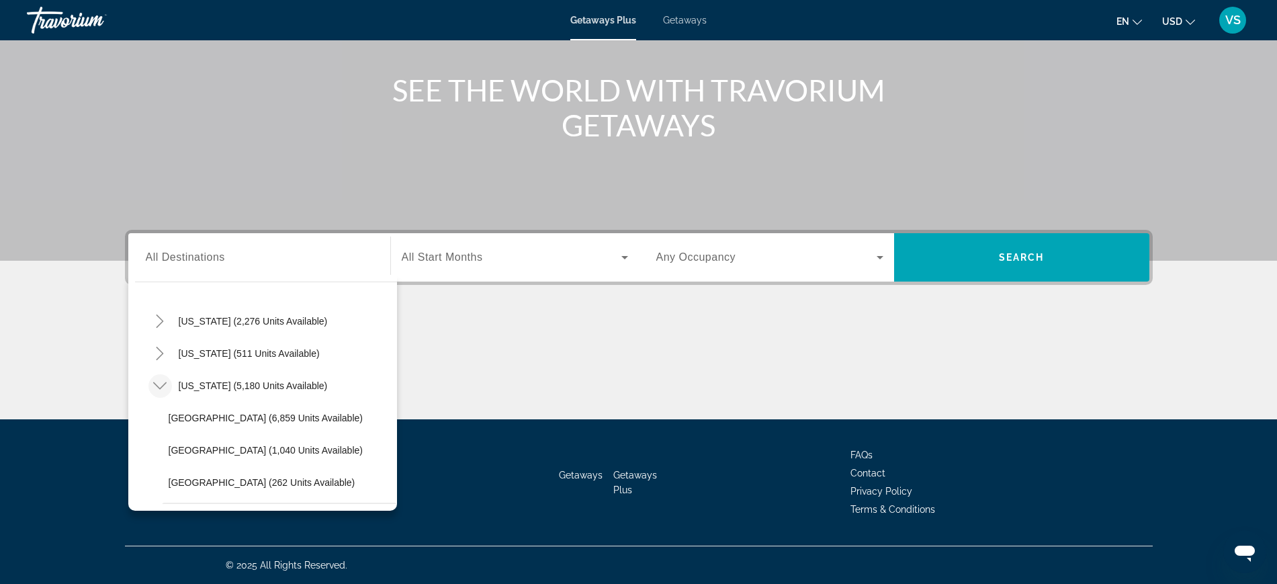
scroll to position [207, 0]
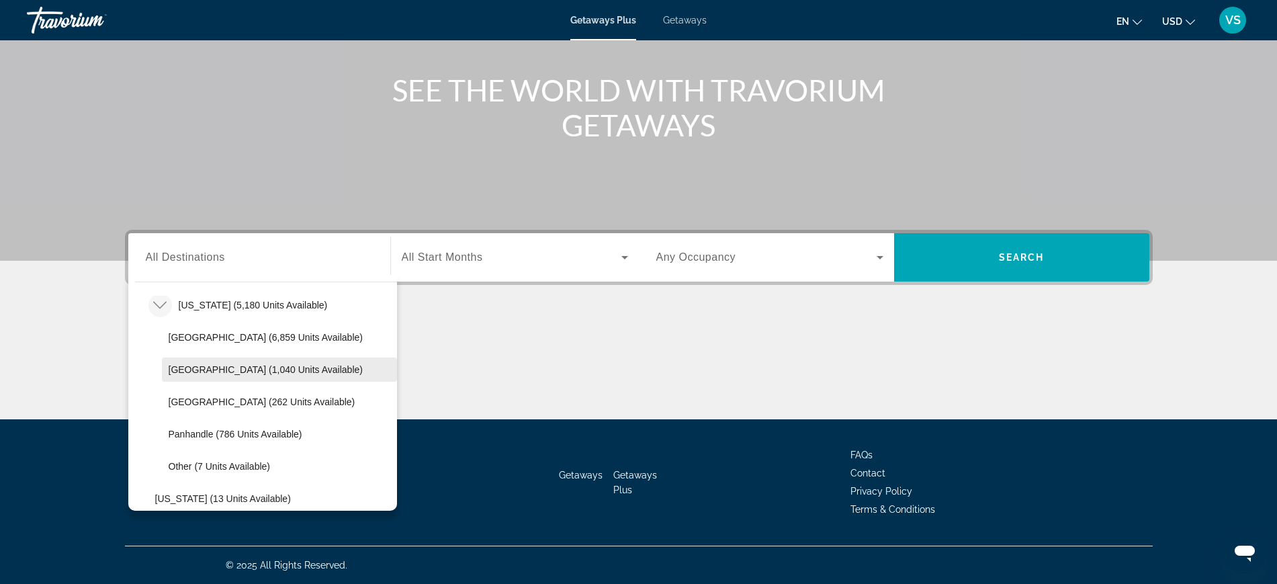
click at [195, 367] on span "[GEOGRAPHIC_DATA] (1,040 units available)" at bounding box center [266, 369] width 194 height 11
type input "**********"
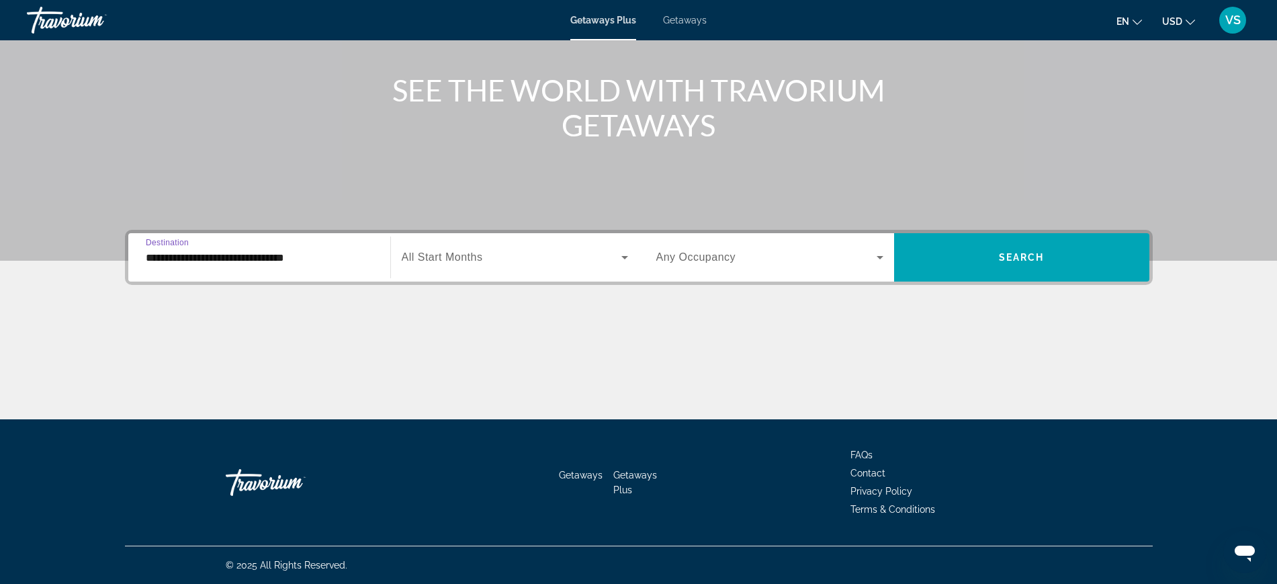
click at [441, 250] on span "Search widget" at bounding box center [512, 257] width 220 height 16
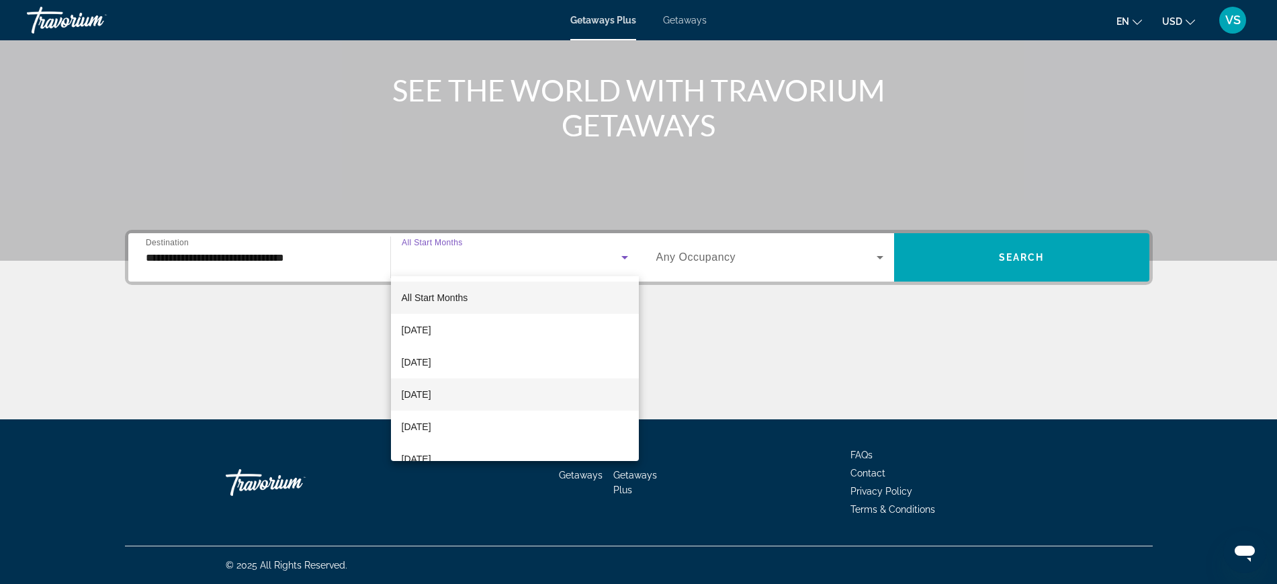
click at [431, 398] on span "[DATE]" at bounding box center [417, 394] width 30 height 16
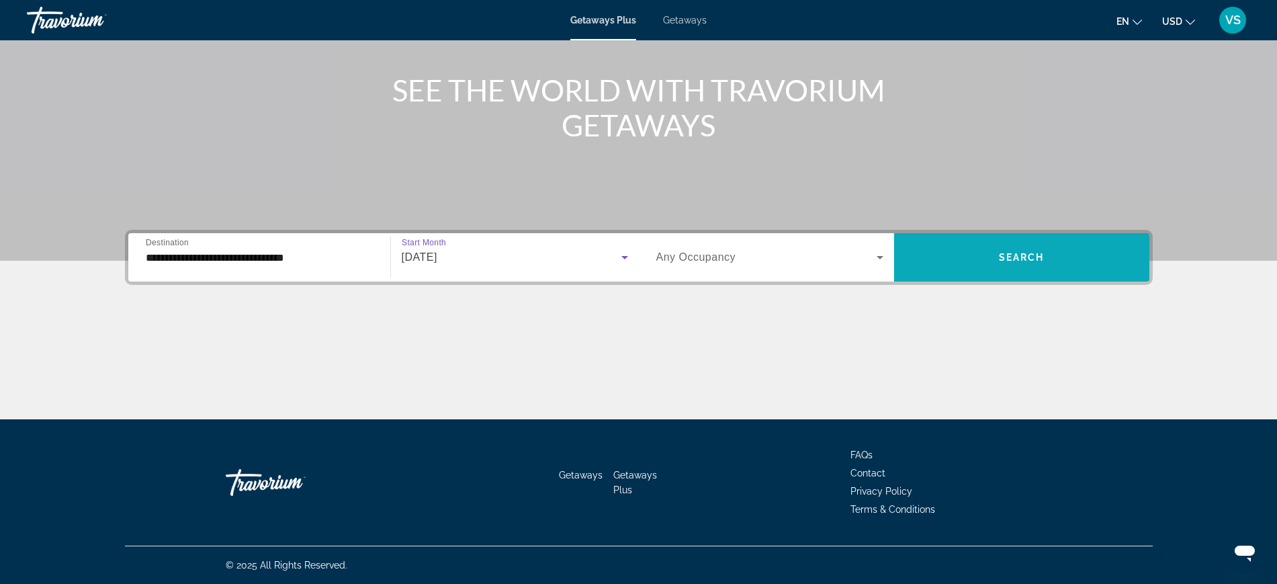
click at [1006, 243] on span "Search widget" at bounding box center [1021, 257] width 255 height 32
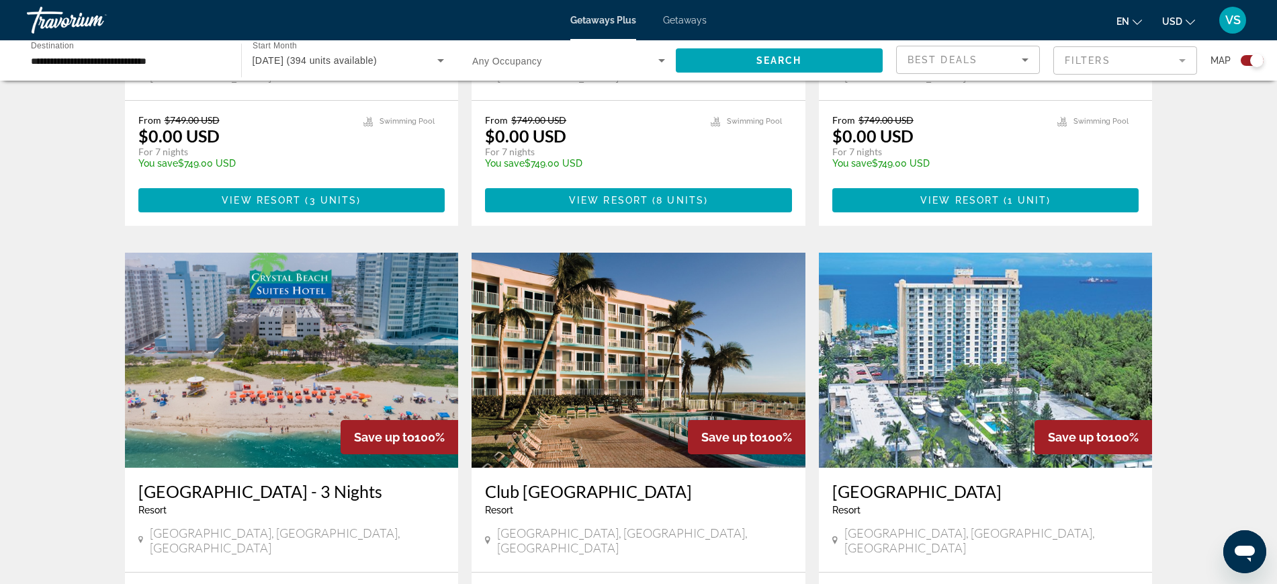
scroll to position [1427, 0]
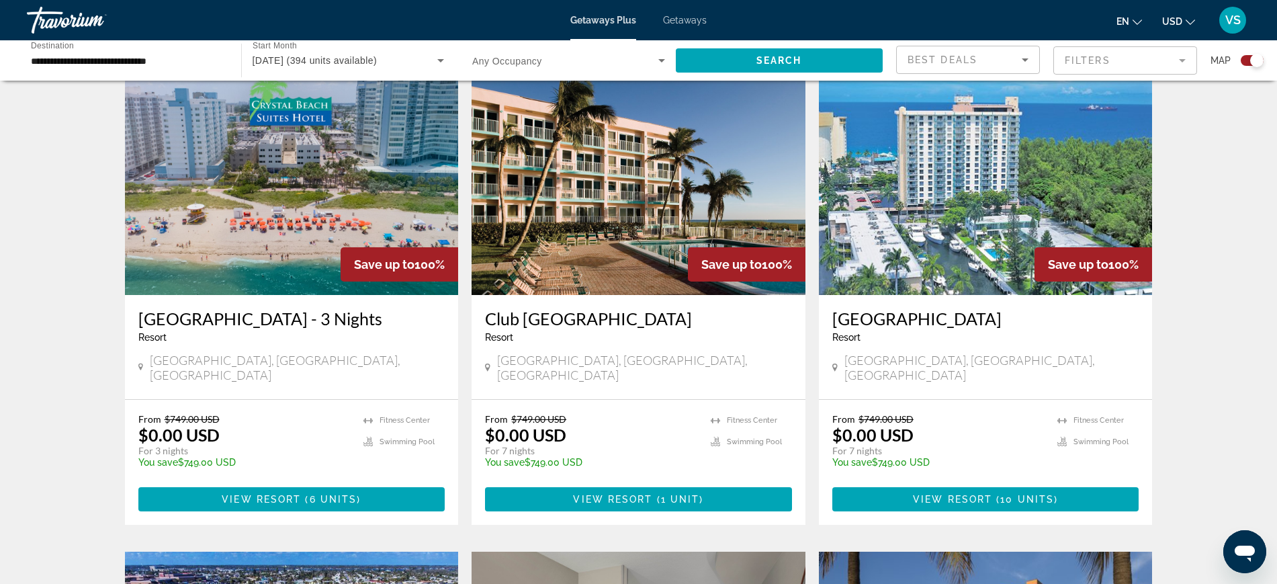
click at [897, 308] on h3 "[GEOGRAPHIC_DATA]" at bounding box center [985, 318] width 307 height 20
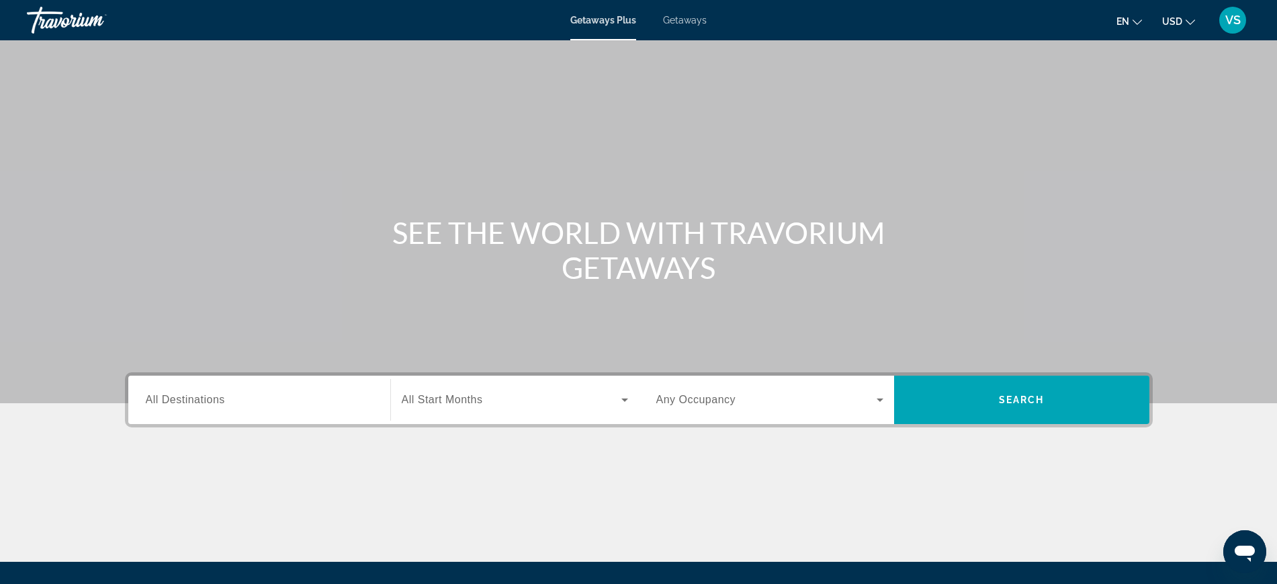
click at [179, 402] on span "All Destinations" at bounding box center [185, 399] width 79 height 11
click at [179, 402] on input "Destination All Destinations" at bounding box center [259, 400] width 227 height 16
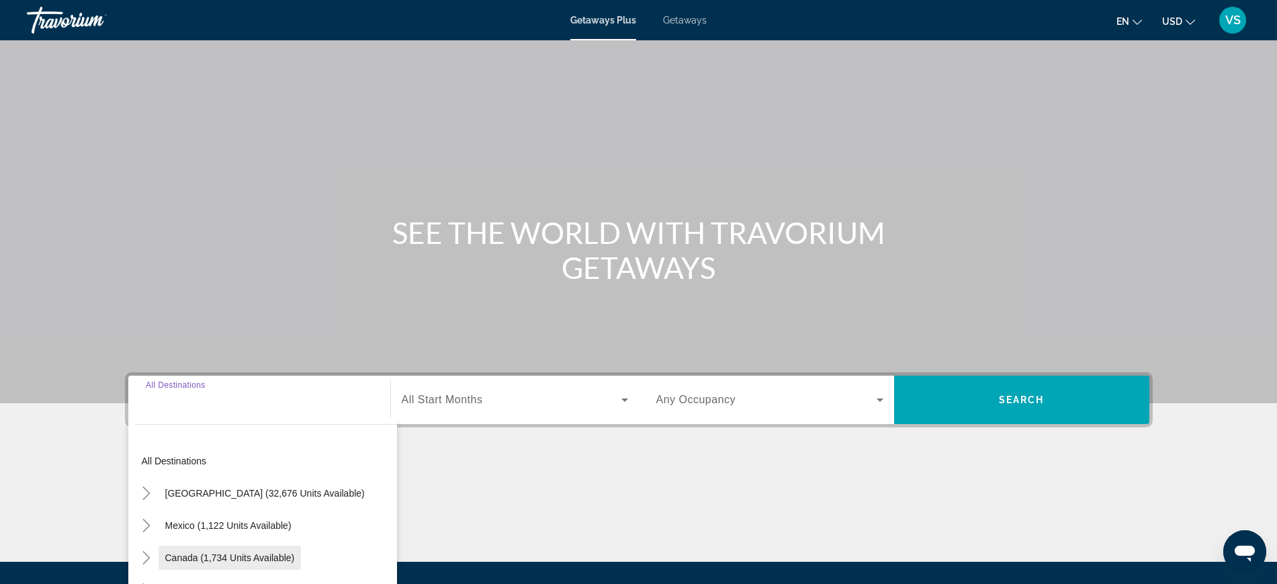
scroll to position [142, 0]
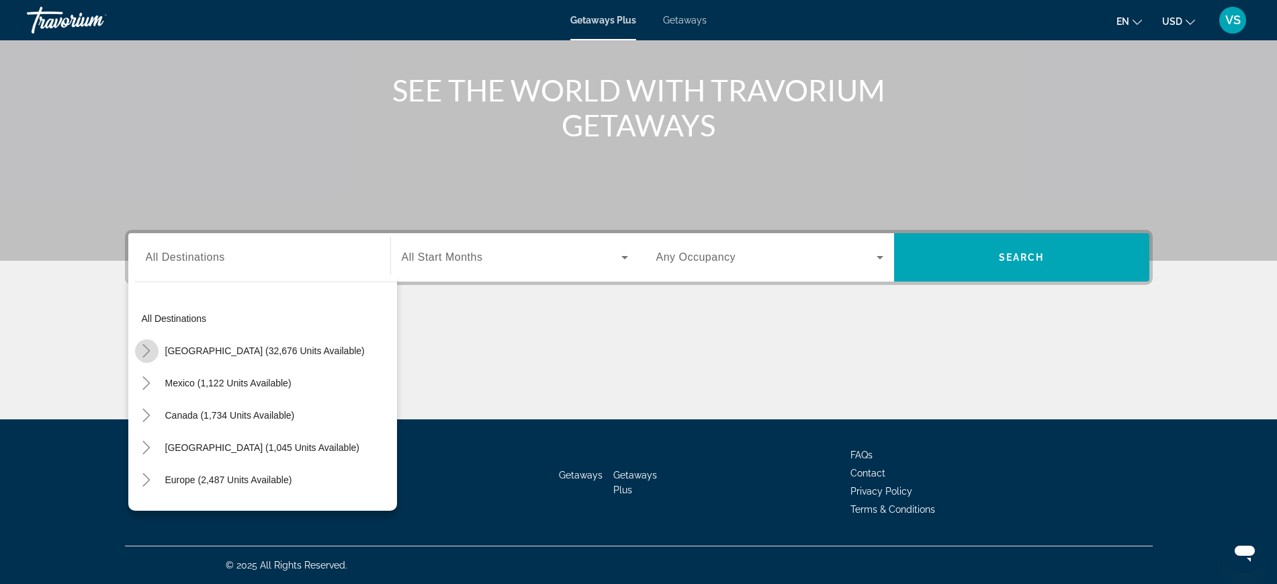
click at [147, 350] on icon "Toggle United States (32,676 units available)" at bounding box center [146, 350] width 13 height 13
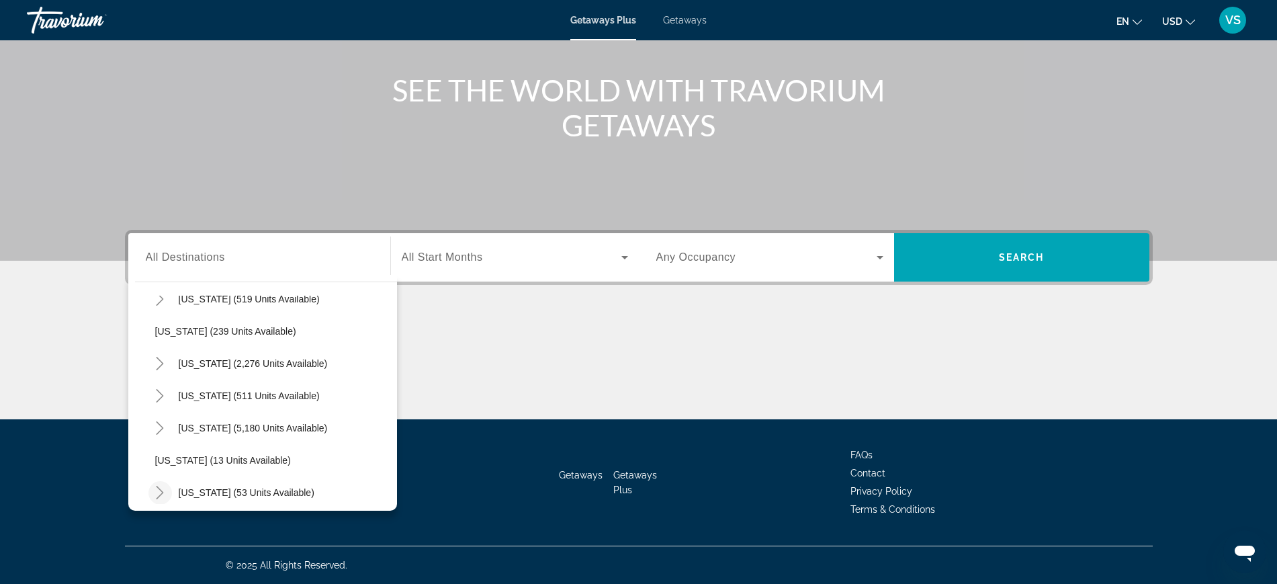
scroll to position [123, 0]
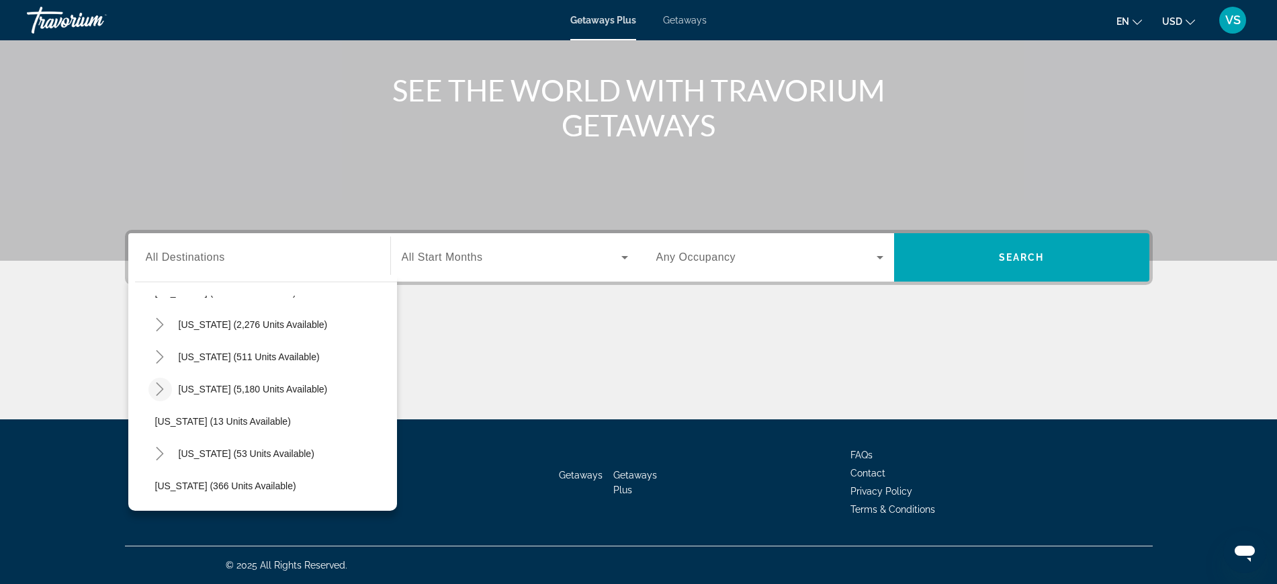
click at [155, 387] on icon "Toggle Florida (5,180 units available)" at bounding box center [159, 388] width 13 height 13
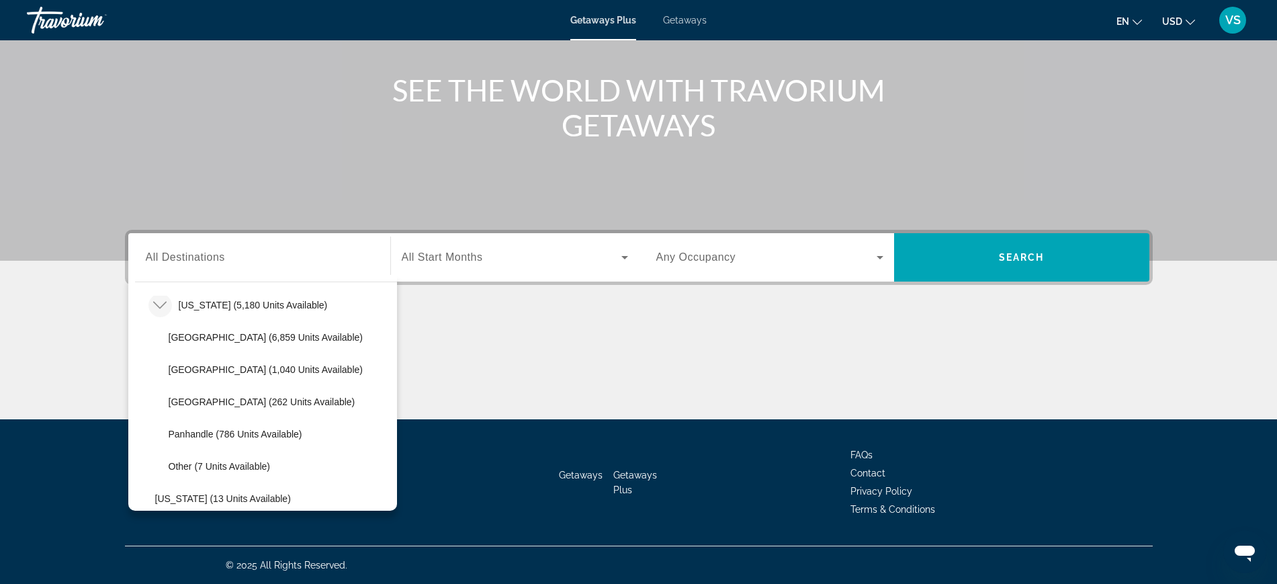
drag, startPoint x: 183, startPoint y: 374, endPoint x: 226, endPoint y: 376, distance: 43.7
click at [184, 374] on span "[GEOGRAPHIC_DATA] (1,040 units available)" at bounding box center [266, 369] width 194 height 11
type input "**********"
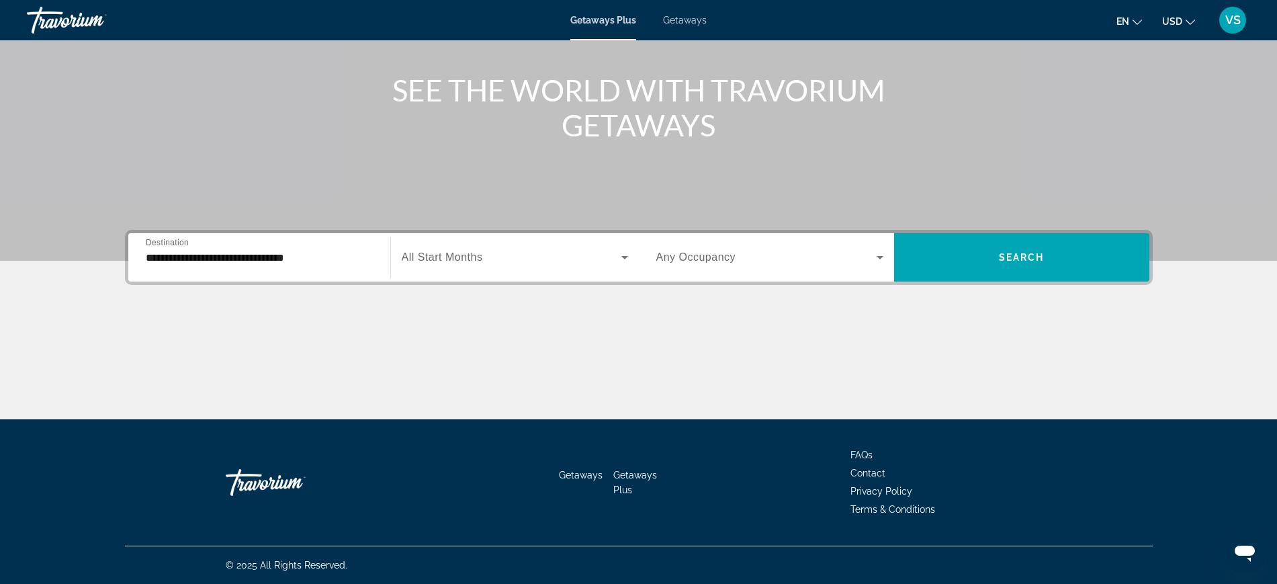
click at [443, 253] on span "All Start Months" at bounding box center [442, 256] width 81 height 11
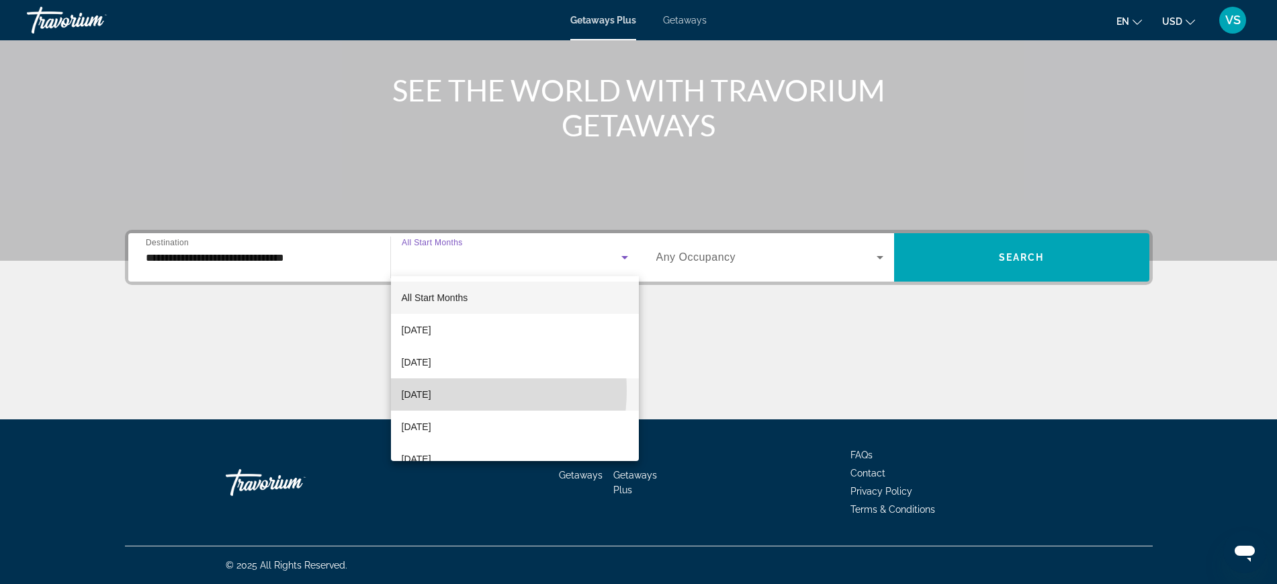
click at [431, 390] on span "[DATE]" at bounding box center [417, 394] width 30 height 16
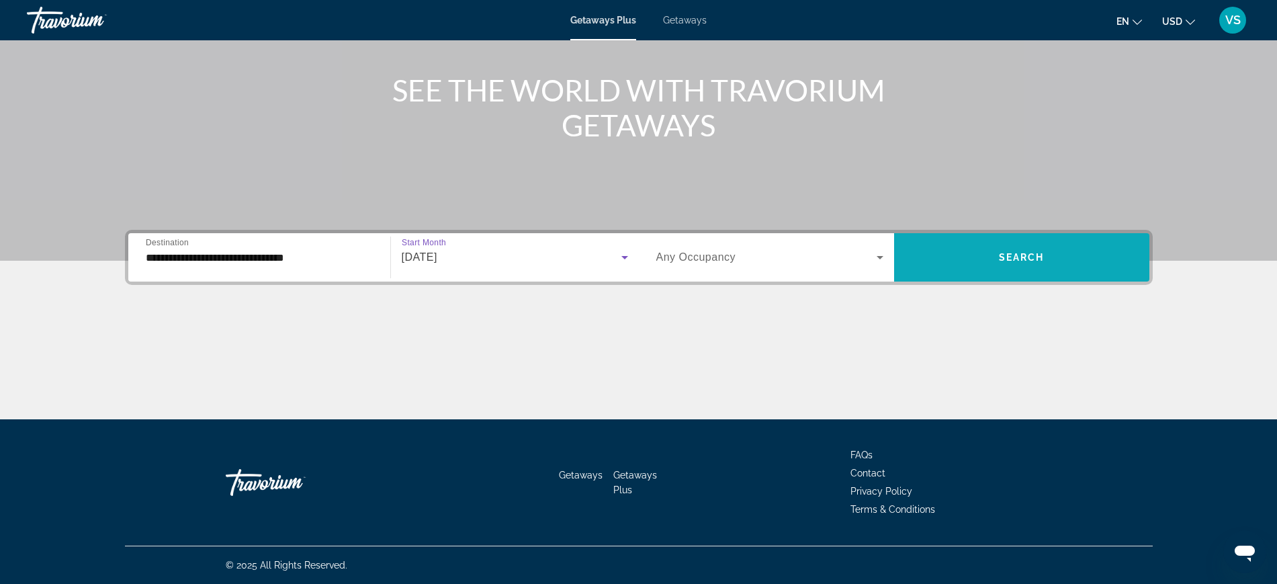
click at [1055, 263] on span "Search widget" at bounding box center [1021, 257] width 255 height 32
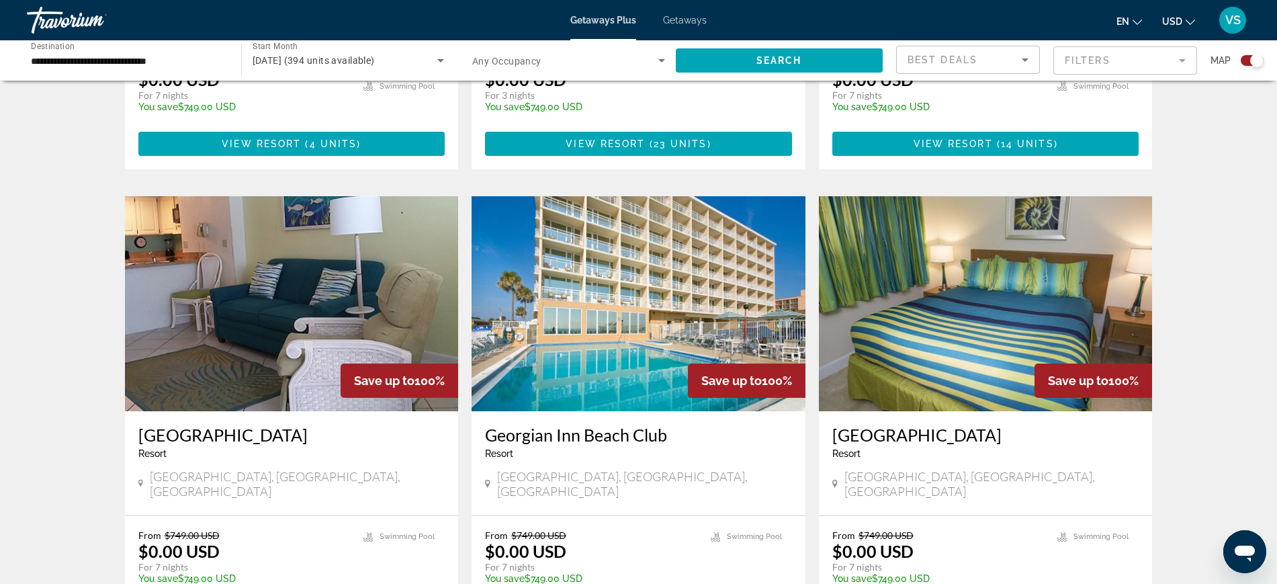
scroll to position [1343, 0]
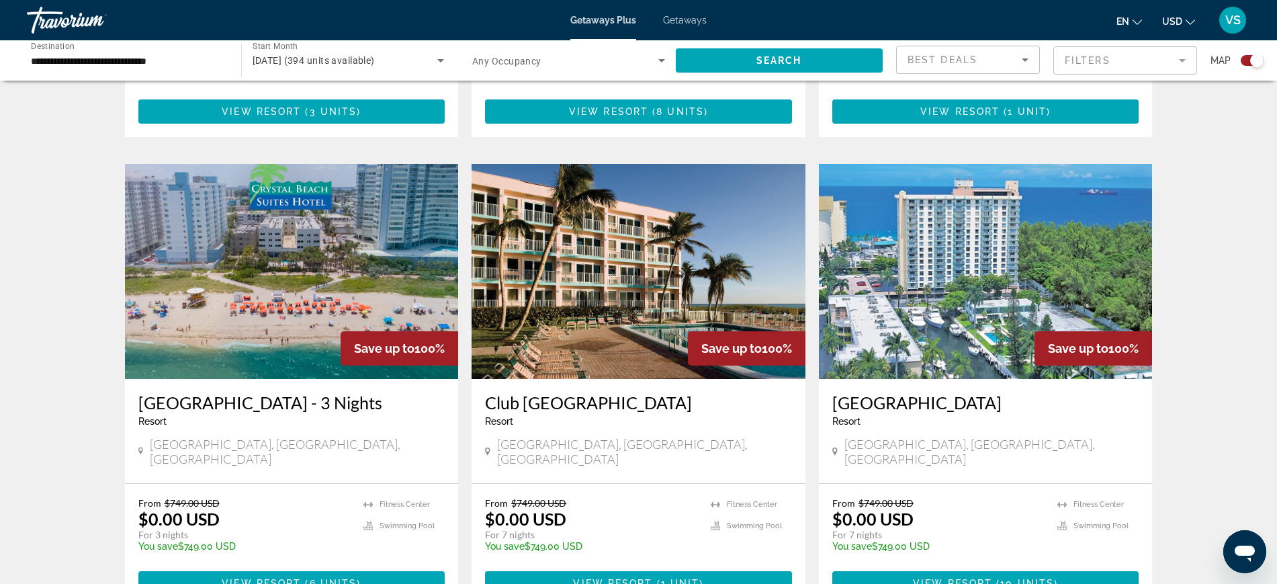
click at [632, 272] on img "Main content" at bounding box center [639, 271] width 334 height 215
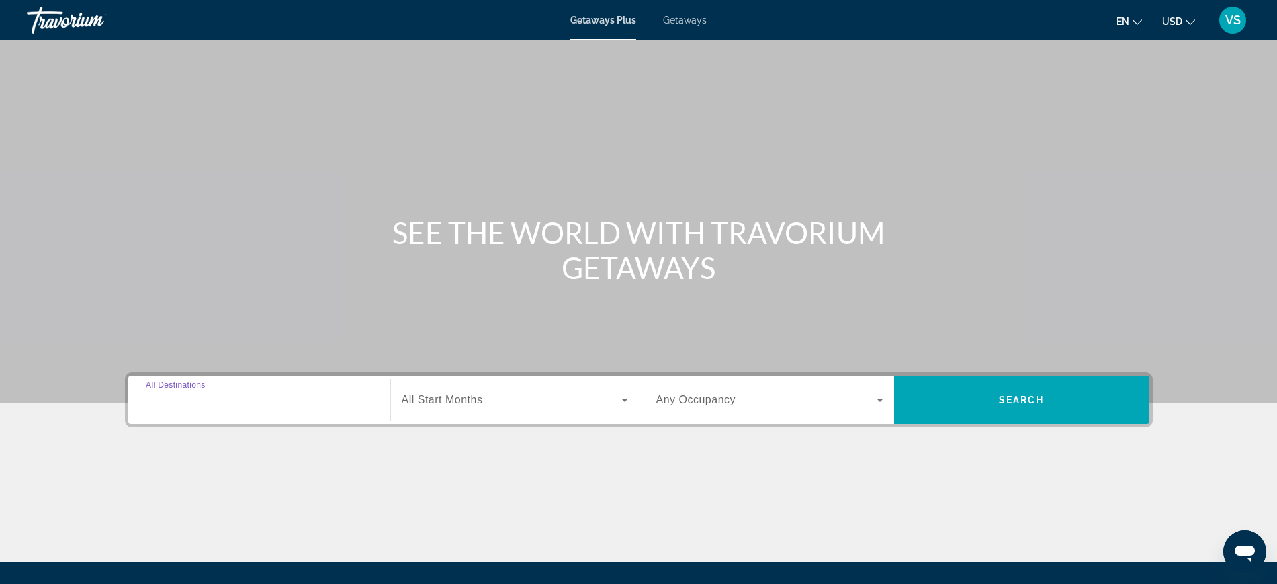
click at [158, 392] on div "Destination All Destinations" at bounding box center [259, 400] width 227 height 38
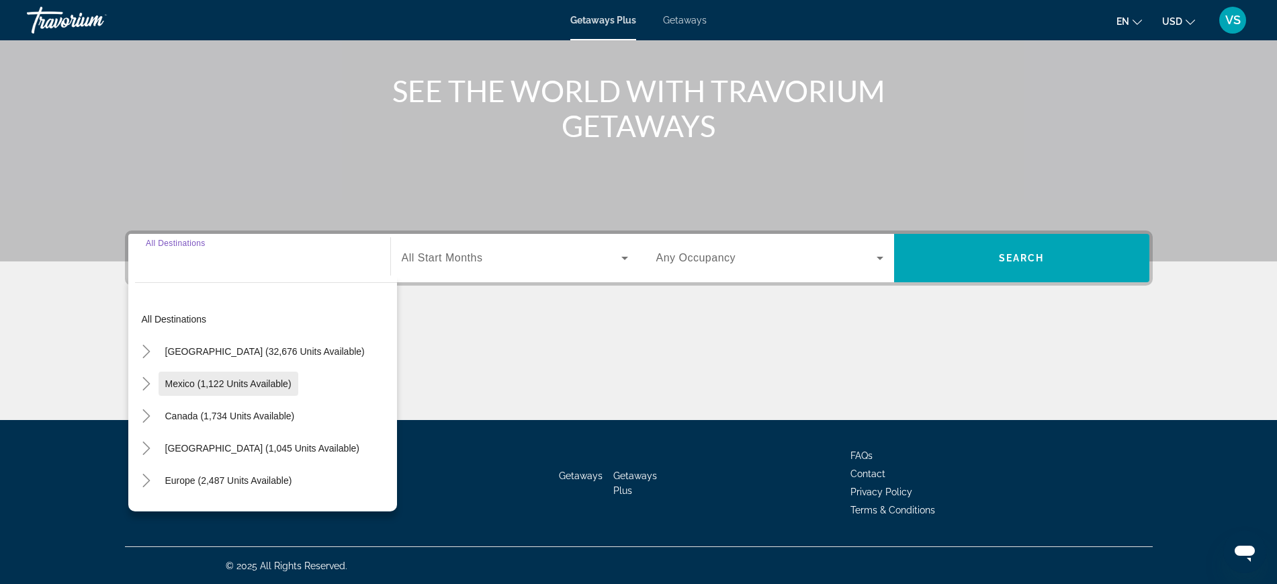
scroll to position [142, 0]
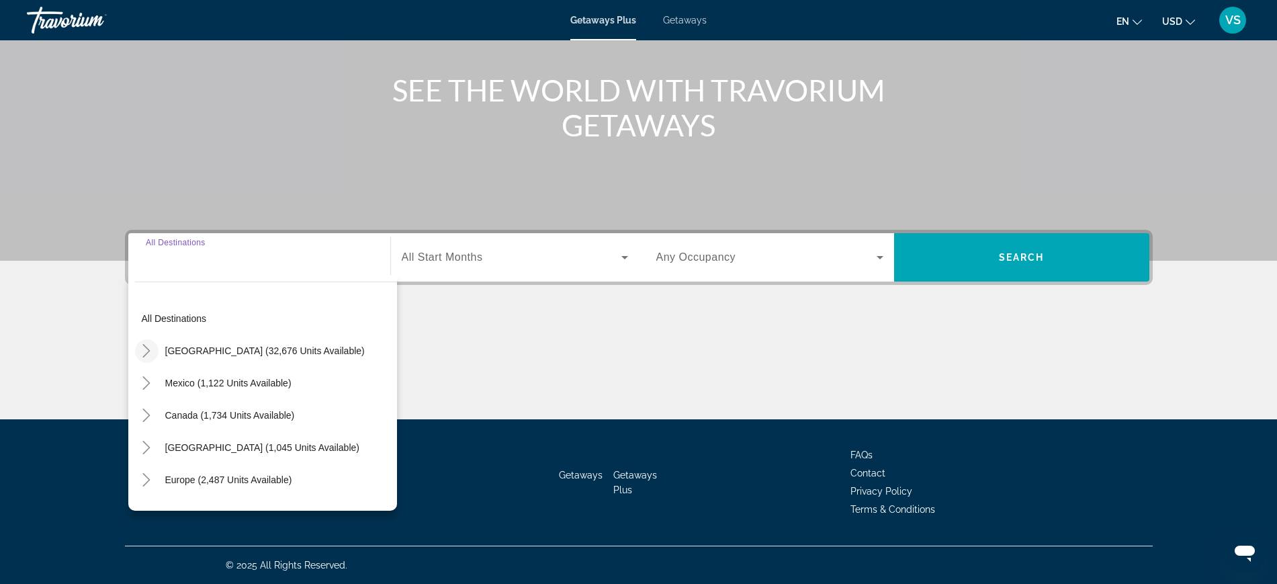
click at [146, 347] on icon "Toggle United States (32,676 units available)" at bounding box center [146, 350] width 7 height 13
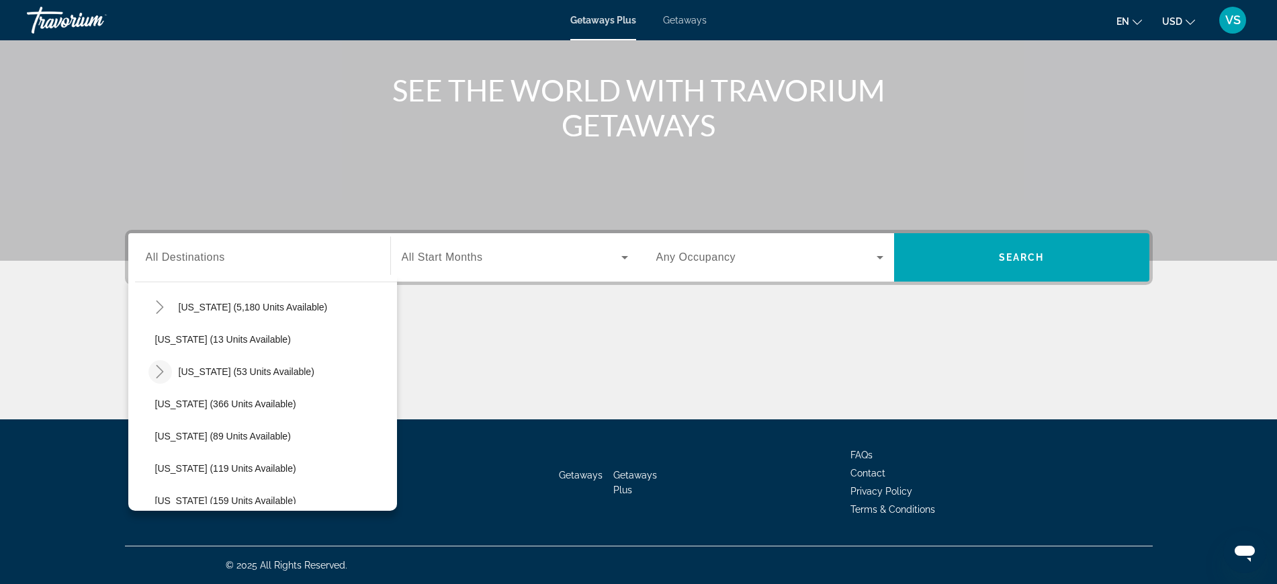
scroll to position [207, 0]
click at [157, 304] on icon "Toggle Florida (5,180 units available)" at bounding box center [159, 304] width 13 height 13
click at [194, 373] on span "[GEOGRAPHIC_DATA] (1,040 units available)" at bounding box center [266, 369] width 194 height 11
type input "**********"
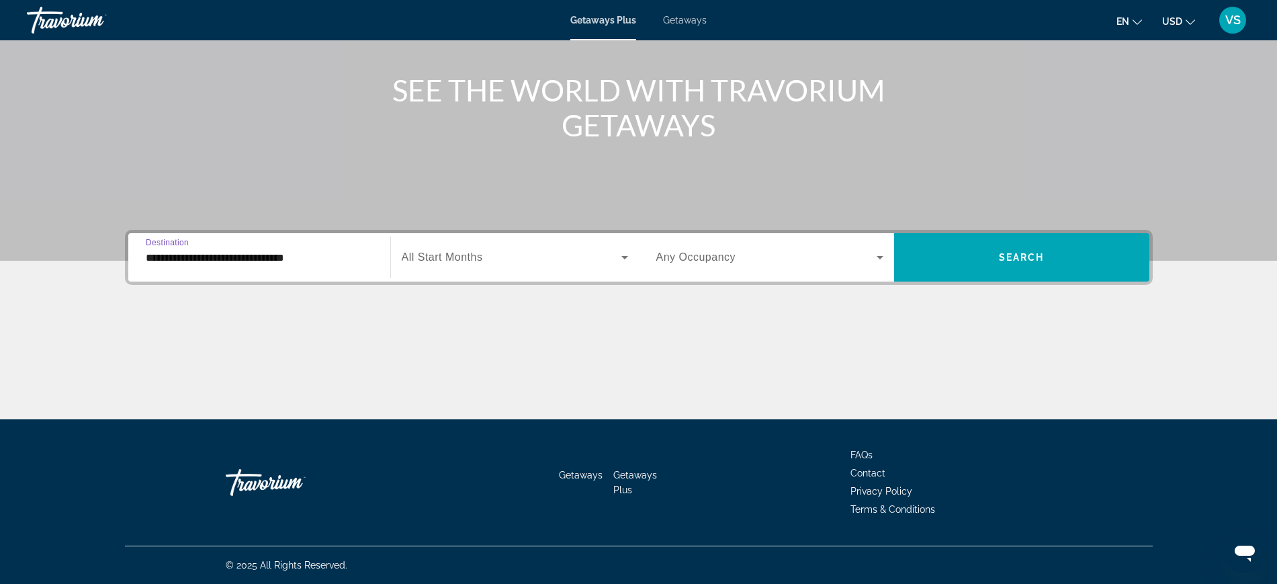
click at [443, 258] on span "All Start Months" at bounding box center [442, 256] width 81 height 11
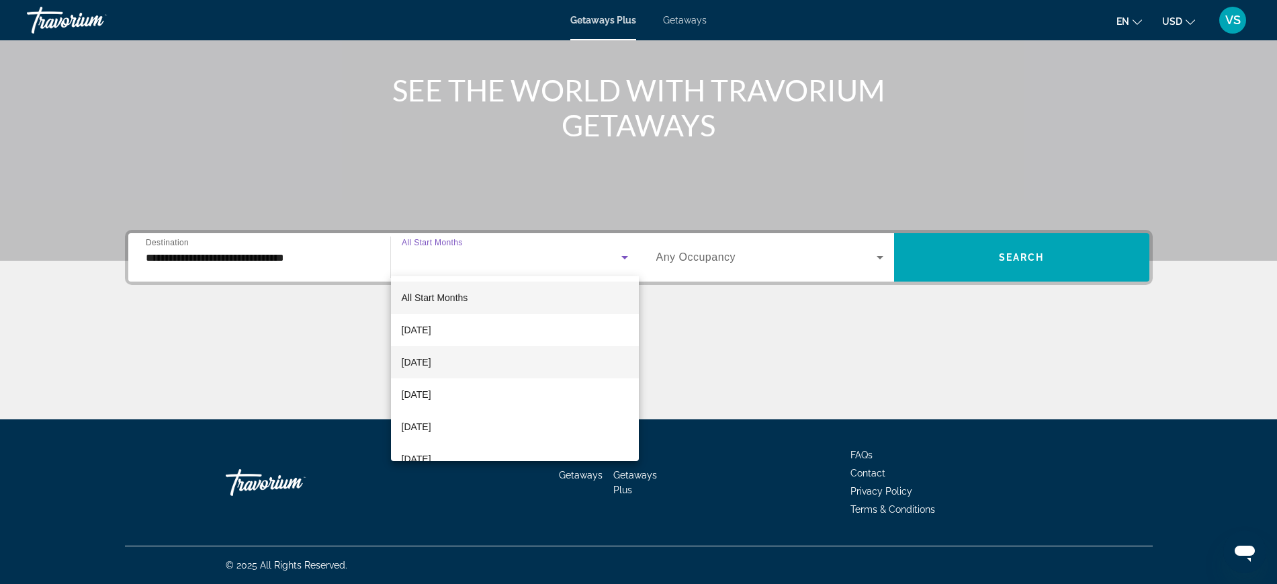
click at [431, 357] on span "[DATE]" at bounding box center [417, 362] width 30 height 16
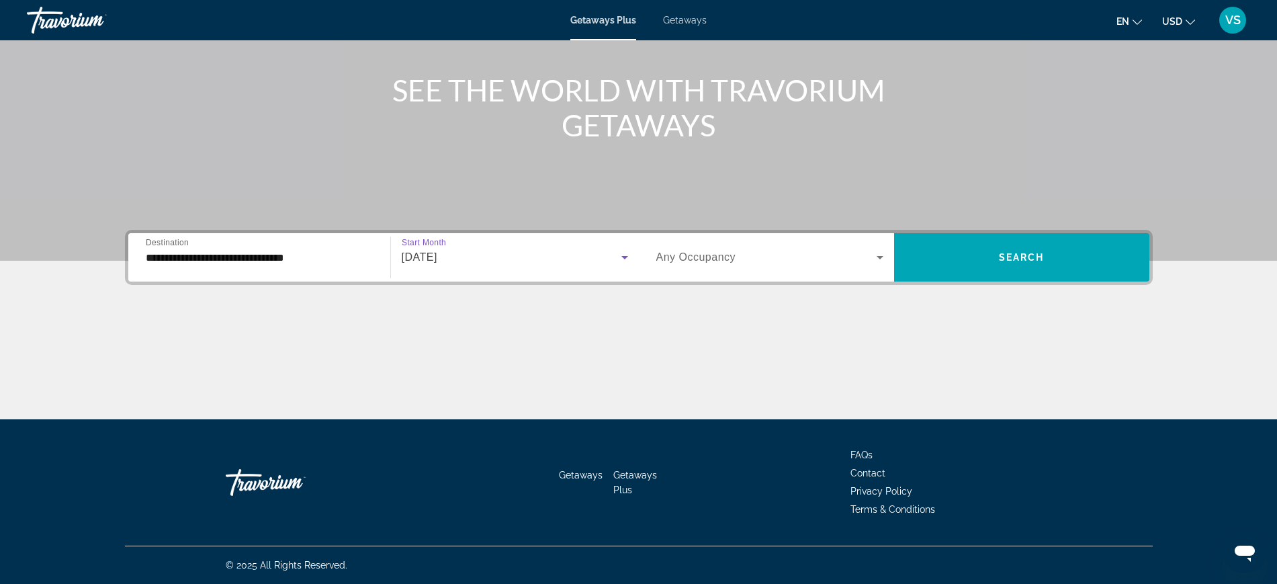
click at [437, 255] on span "[DATE]" at bounding box center [420, 256] width 36 height 11
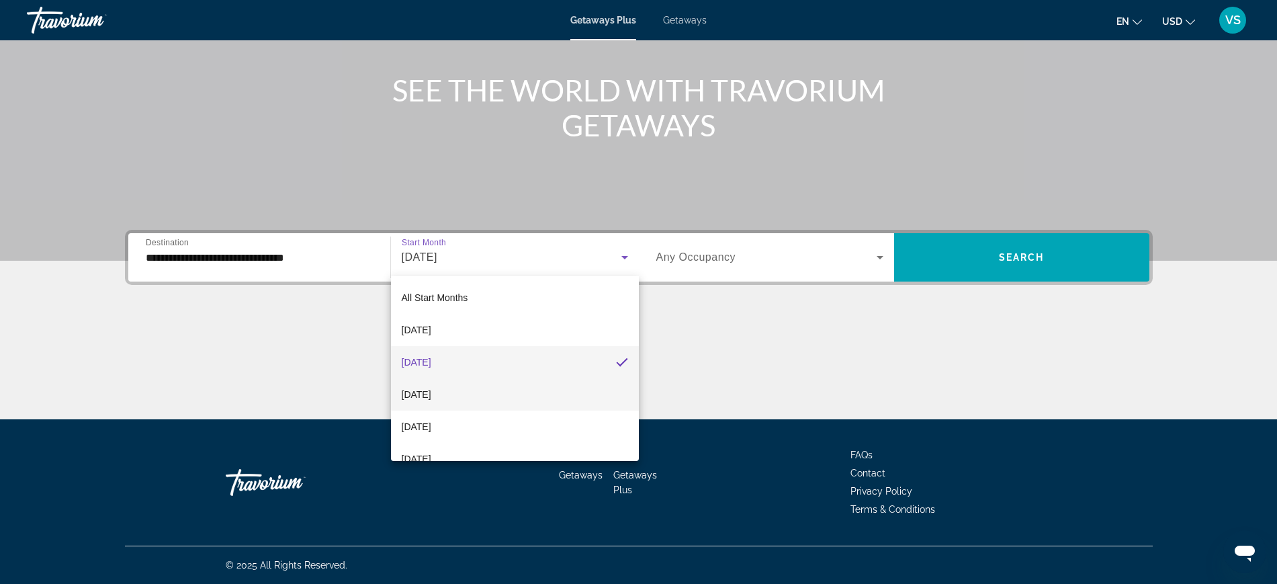
click at [431, 398] on span "[DATE]" at bounding box center [417, 394] width 30 height 16
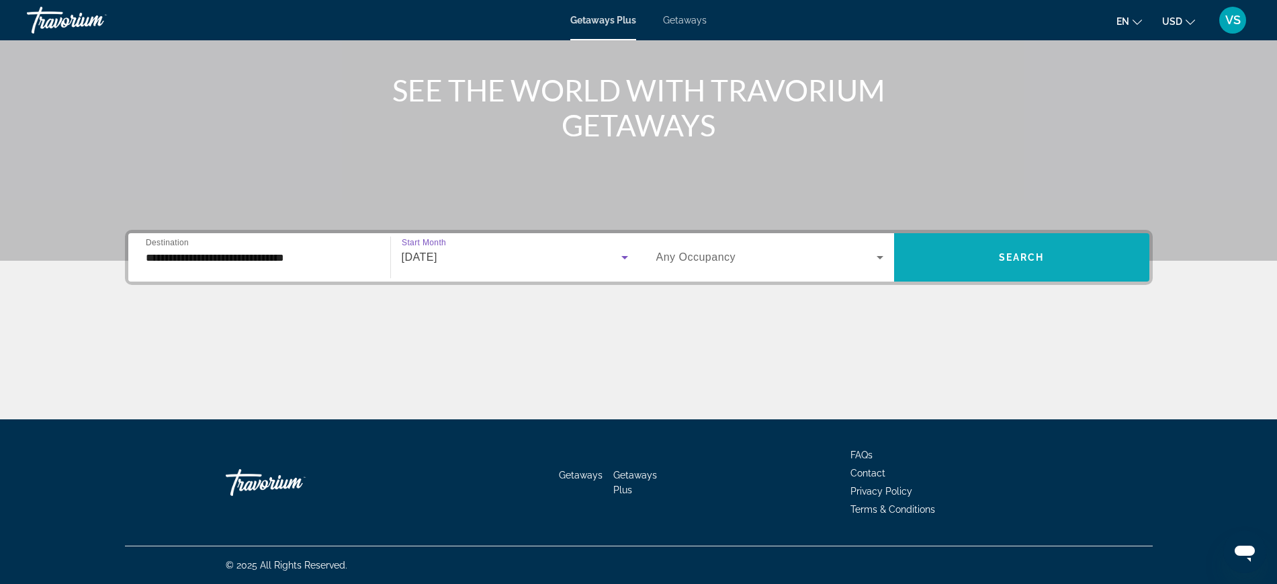
click at [1065, 257] on span "Search widget" at bounding box center [1021, 257] width 255 height 32
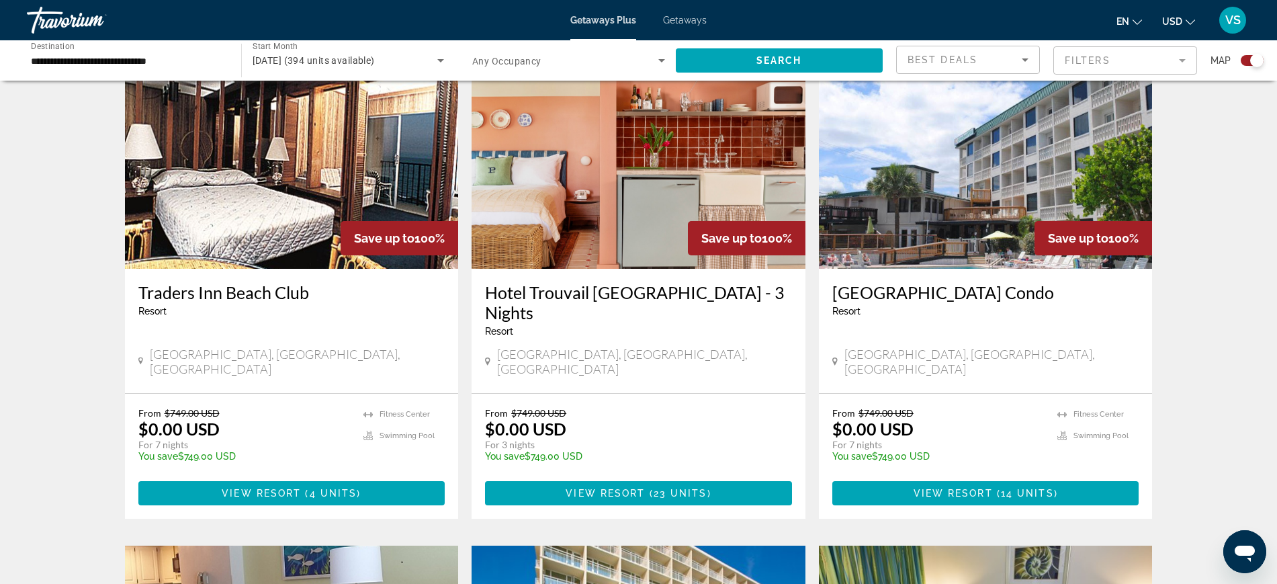
scroll to position [588, 0]
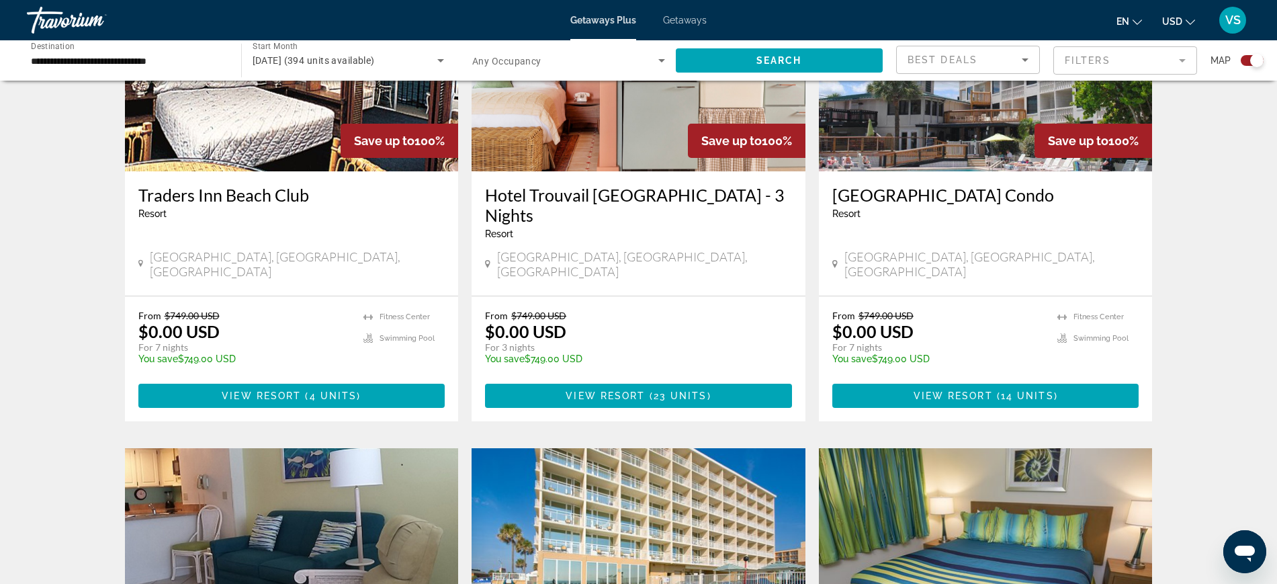
click at [931, 162] on img "Main content" at bounding box center [986, 63] width 334 height 215
